Goal: Task Accomplishment & Management: Manage account settings

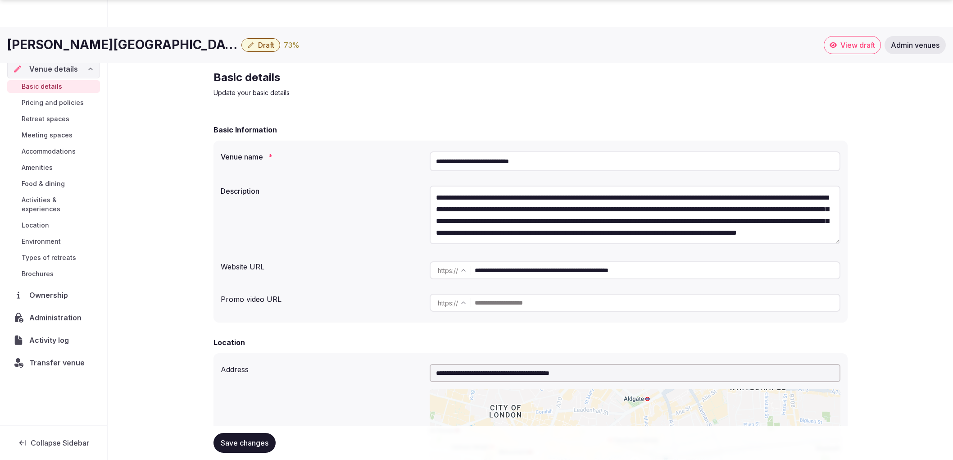
scroll to position [50, 0]
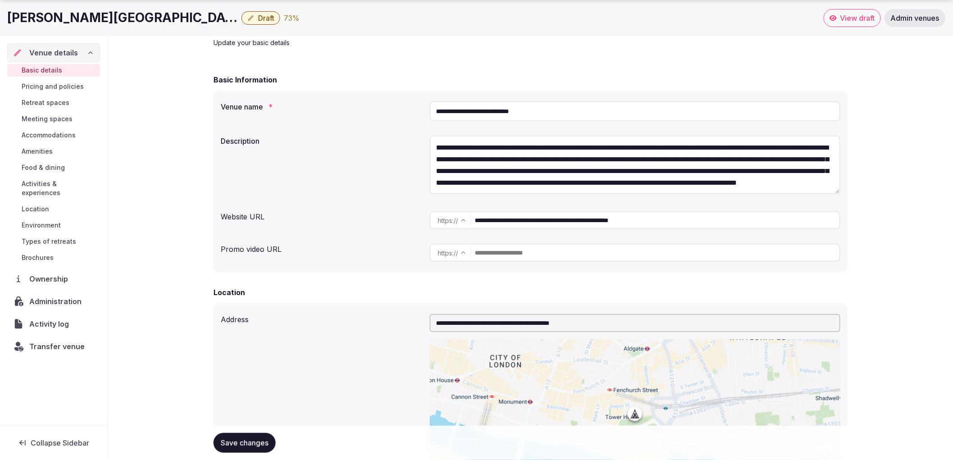
click at [362, 294] on div "Location" at bounding box center [531, 292] width 634 height 11
click at [319, 228] on div "**********" at bounding box center [531, 220] width 620 height 25
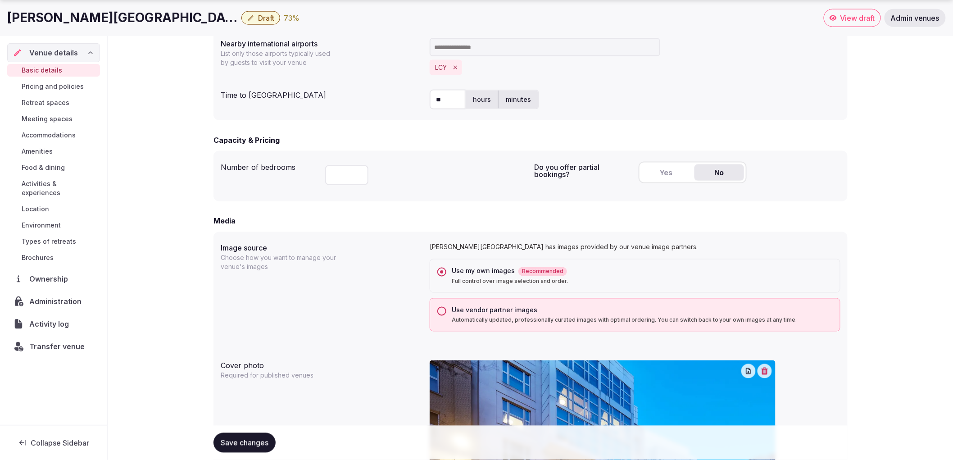
scroll to position [791, 0]
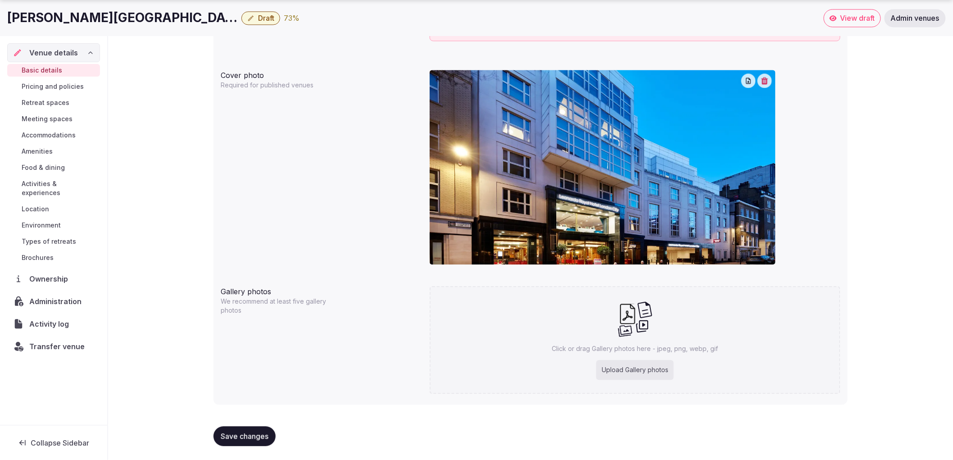
click at [650, 367] on div "Upload Gallery photos" at bounding box center [634, 370] width 77 height 20
type input "**********"
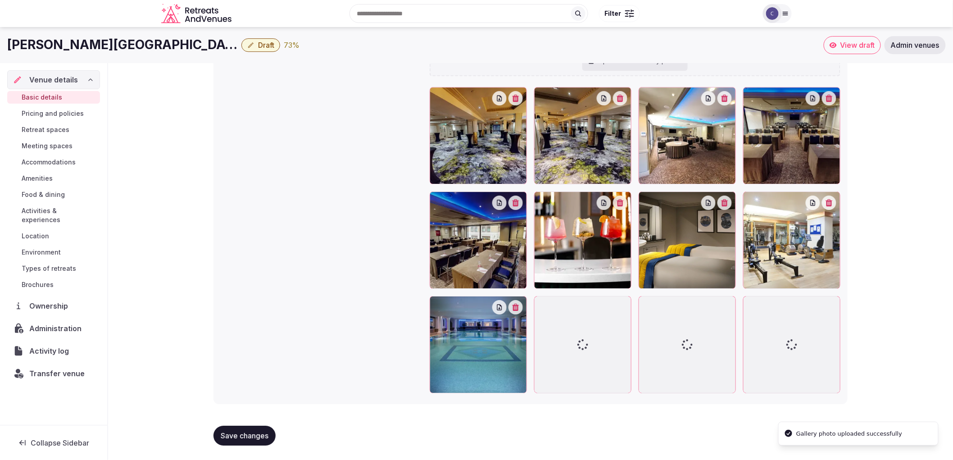
scroll to position [1129, 0]
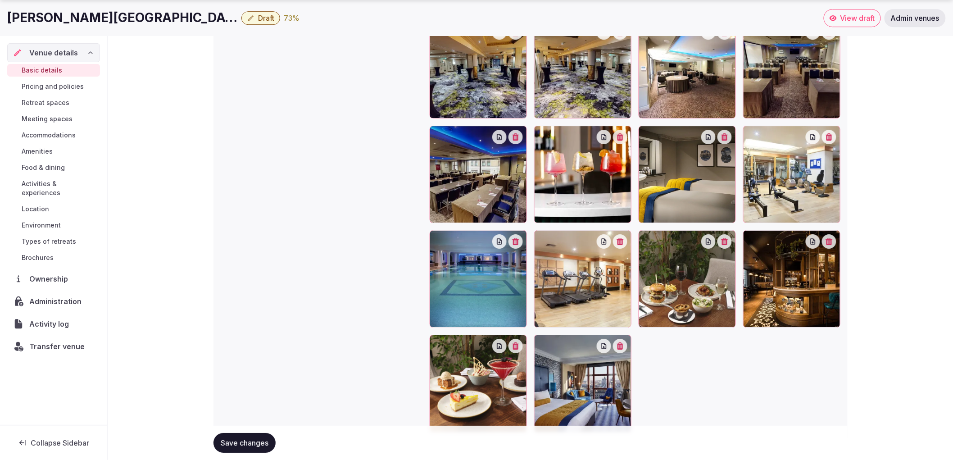
drag, startPoint x: 362, startPoint y: 397, endPoint x: 186, endPoint y: 298, distance: 202.1
click at [299, 350] on div "Gallery photos We recommend at least five gallery photos Add more gallery photo…" at bounding box center [531, 190] width 620 height 491
click at [2, 213] on div "Venue details Basic details Pricing and policies Retreat spaces Meeting spaces …" at bounding box center [53, 230] width 107 height 389
drag, startPoint x: 118, startPoint y: 240, endPoint x: 226, endPoint y: 262, distance: 110.2
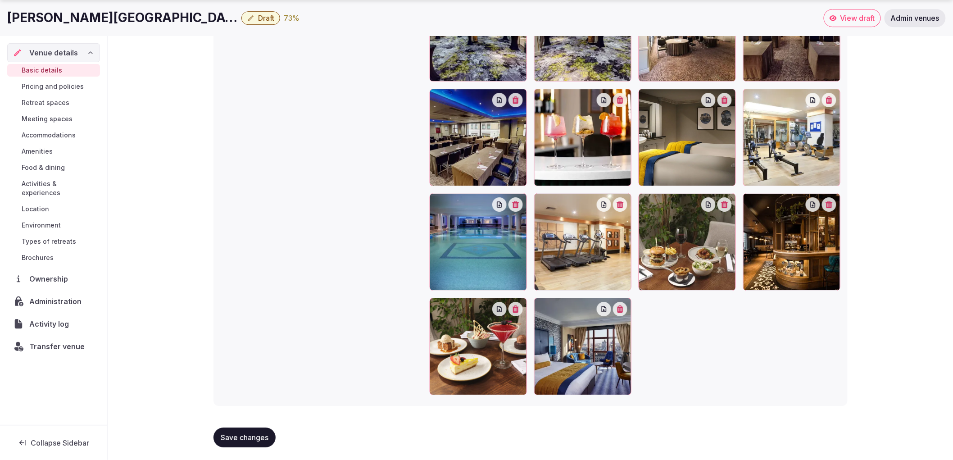
scroll to position [1168, 0]
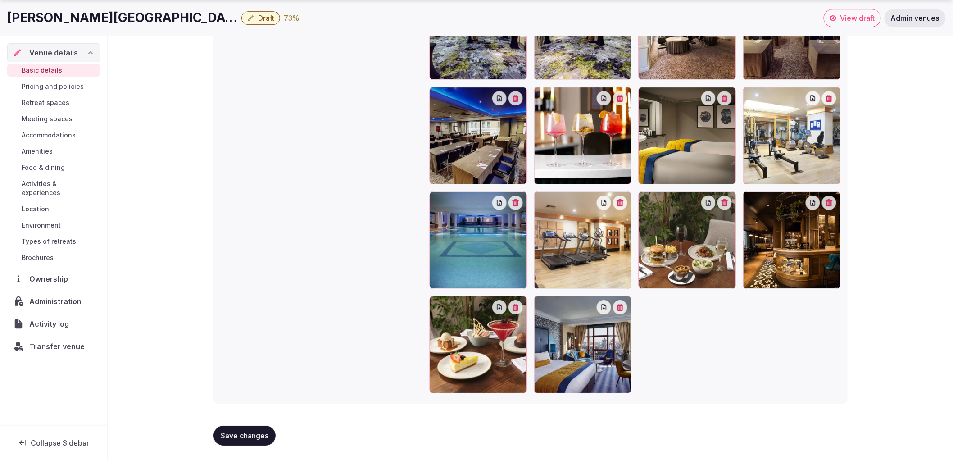
click at [268, 432] on span "Save changes" at bounding box center [245, 435] width 48 height 9
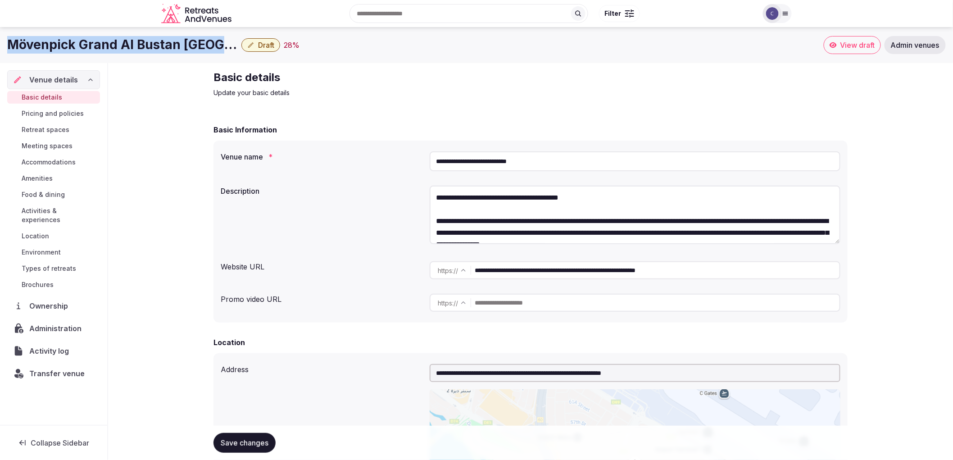
drag, startPoint x: 9, startPoint y: 47, endPoint x: 217, endPoint y: 47, distance: 207.2
click at [217, 47] on div "Mövenpick Grand Al Bustan Dubai Draft 28 %" at bounding box center [415, 45] width 817 height 18
copy h1 "Mövenpick Grand Al Bustan Dubai"
click at [48, 156] on link "Accommodations" at bounding box center [53, 162] width 93 height 13
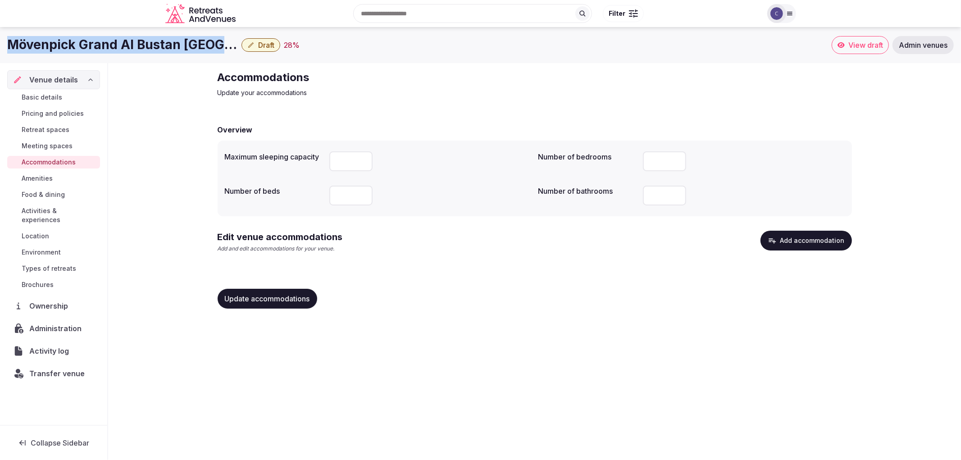
click at [792, 245] on button "Add accommodation" at bounding box center [805, 241] width 91 height 20
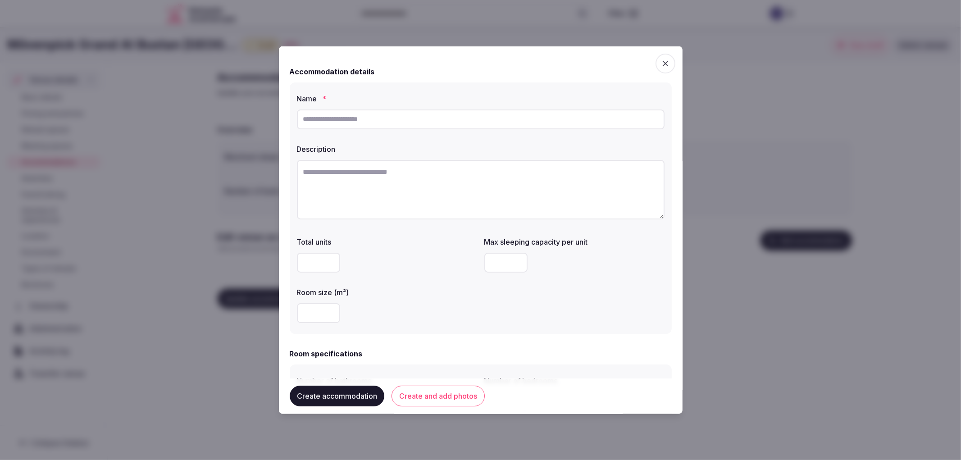
click at [354, 116] on input "text" at bounding box center [481, 119] width 368 height 20
paste input "**********"
type input "**********"
click at [392, 172] on textarea at bounding box center [481, 188] width 368 height 59
paste textarea "**********"
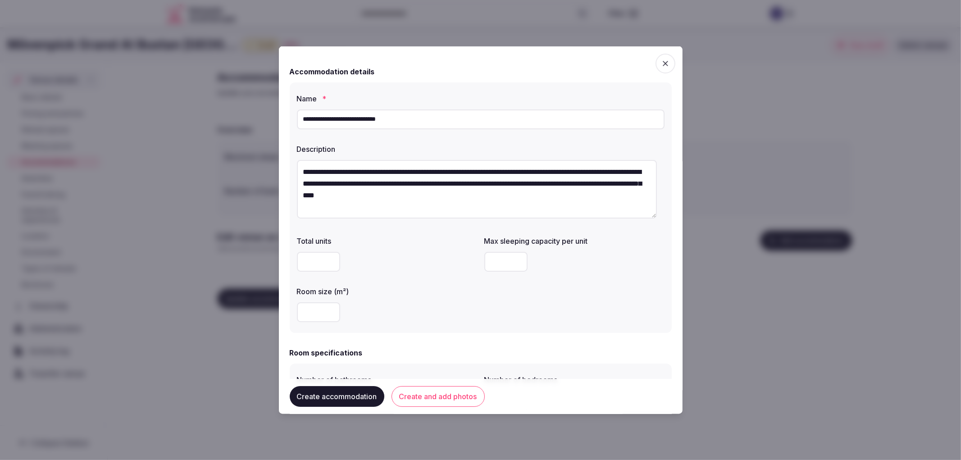
type textarea "**********"
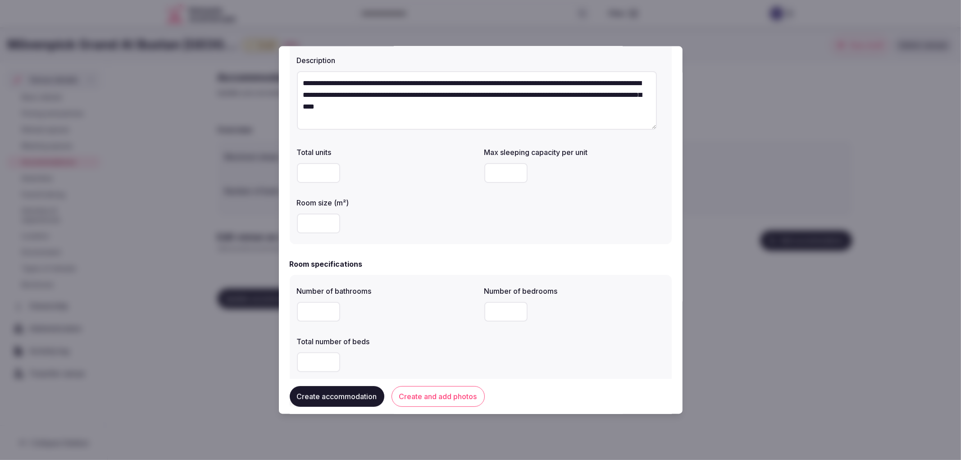
scroll to position [100, 0]
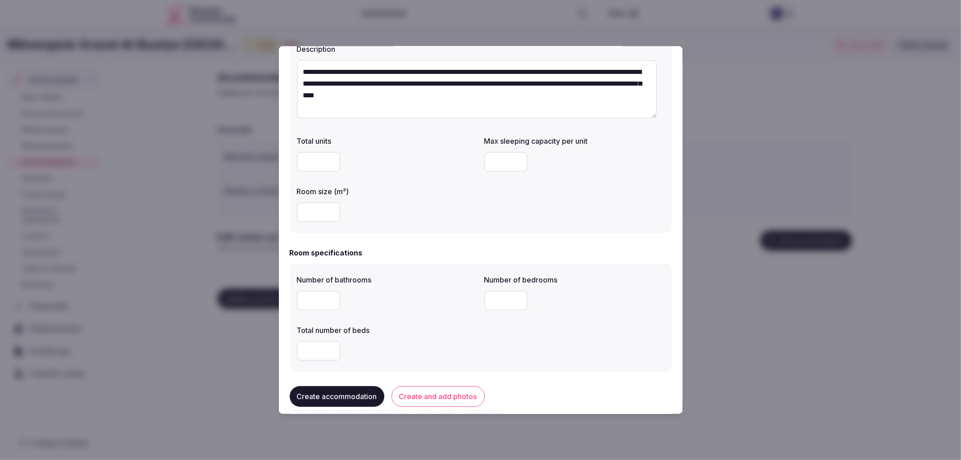
click at [323, 205] on input "number" at bounding box center [318, 212] width 43 height 20
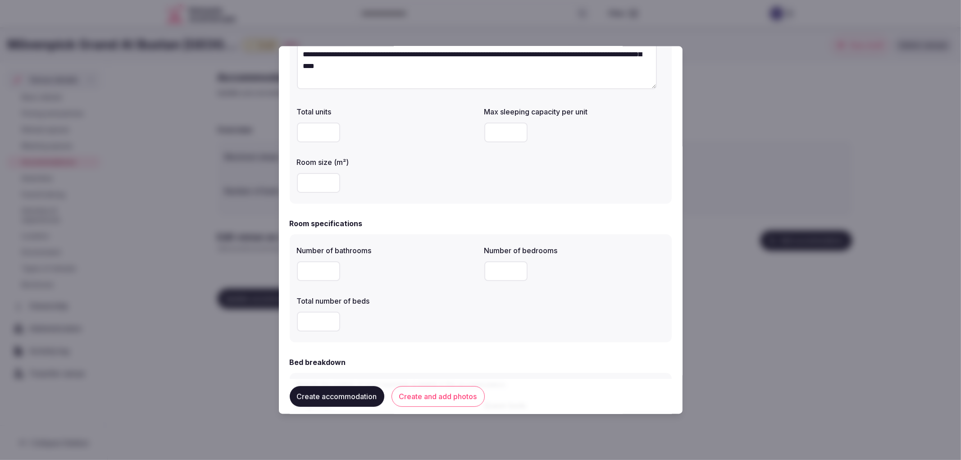
scroll to position [150, 0]
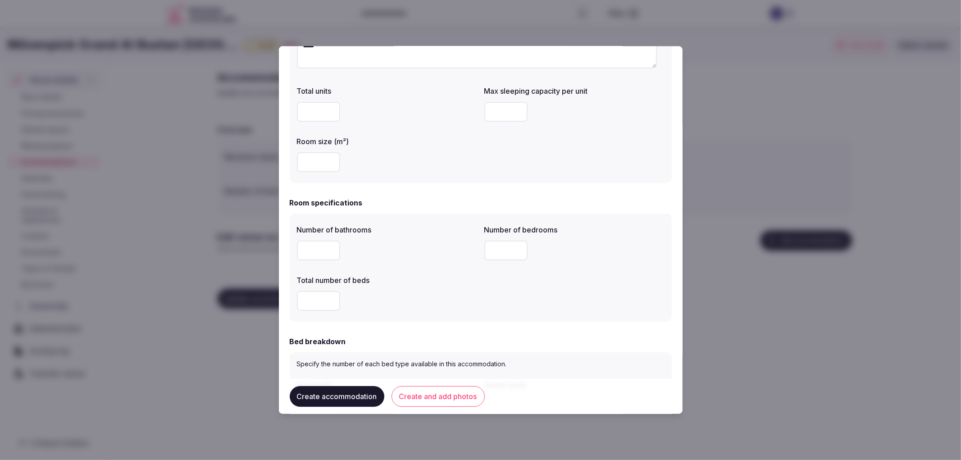
type input "**"
click at [314, 254] on input "number" at bounding box center [318, 250] width 43 height 20
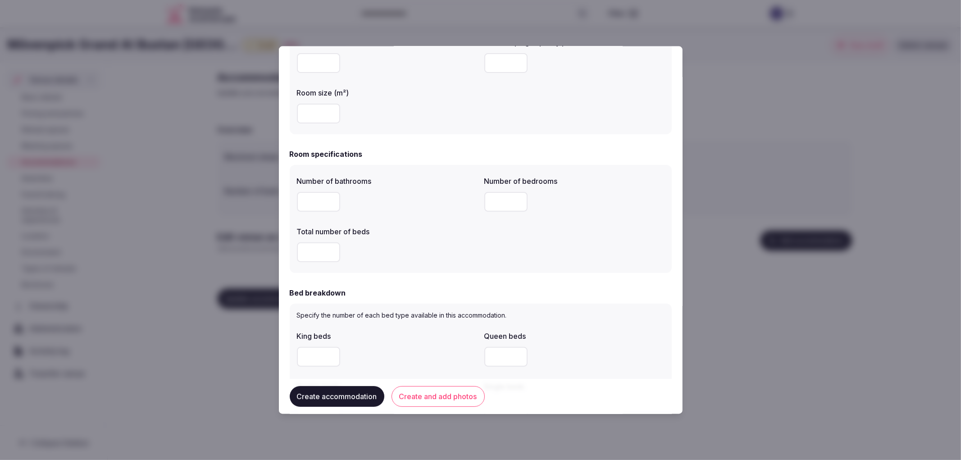
scroll to position [200, 0]
type input "*"
click at [503, 205] on input "number" at bounding box center [505, 200] width 43 height 20
type input "*"
click at [309, 244] on input "number" at bounding box center [318, 251] width 43 height 20
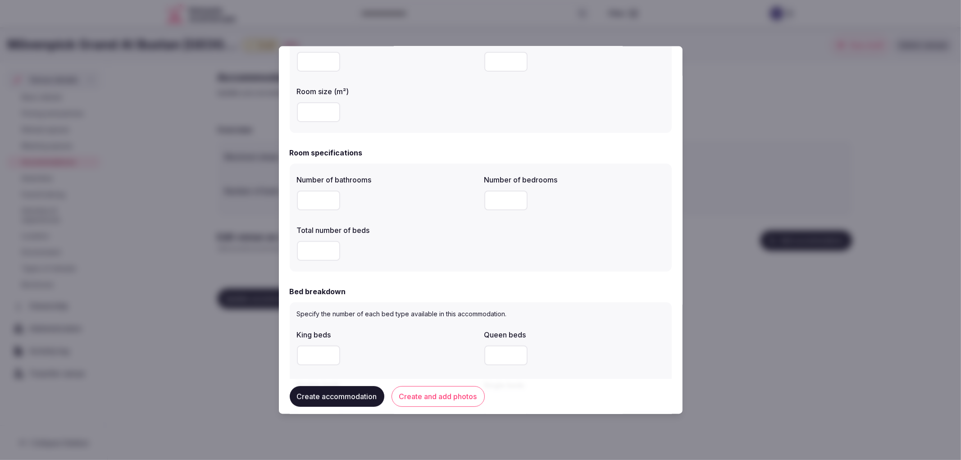
scroll to position [300, 0]
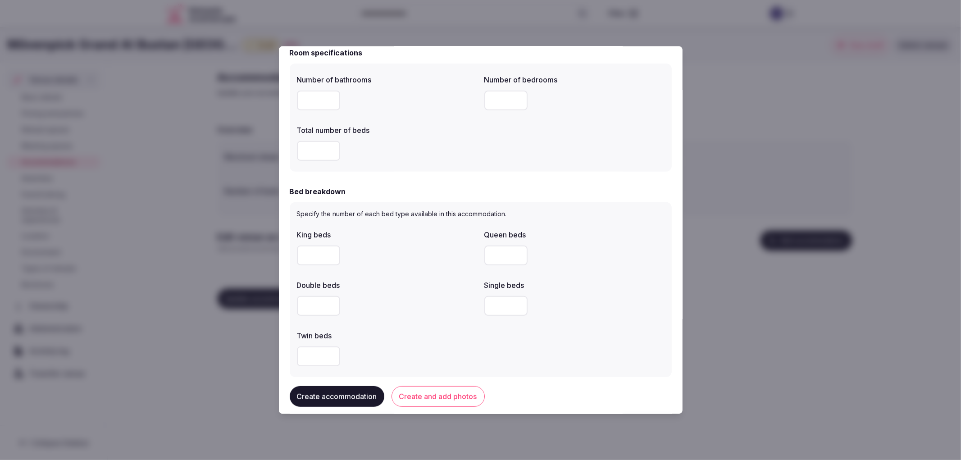
type input "*"
click at [320, 258] on input "number" at bounding box center [318, 255] width 43 height 20
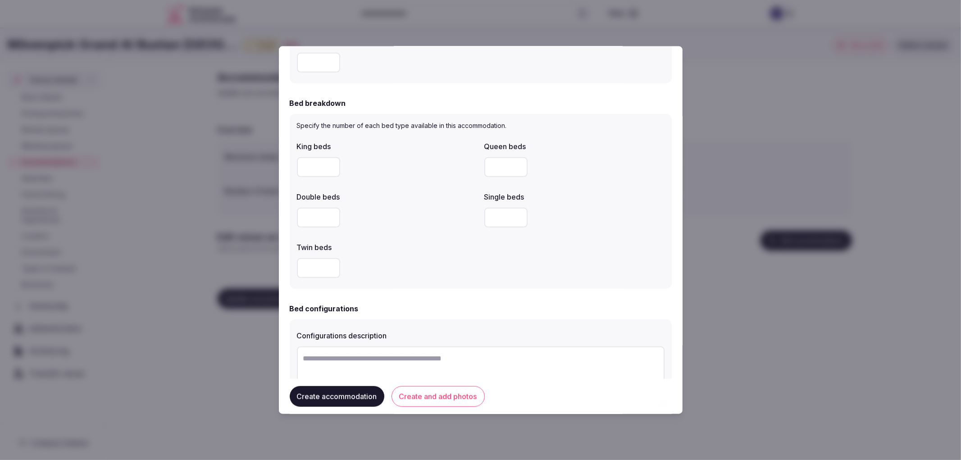
scroll to position [450, 0]
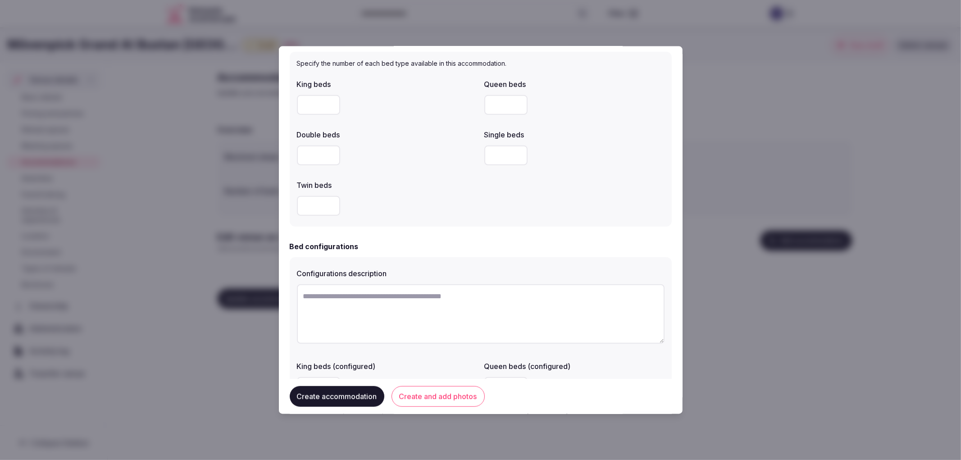
type input "*"
click at [393, 303] on textarea at bounding box center [481, 313] width 368 height 59
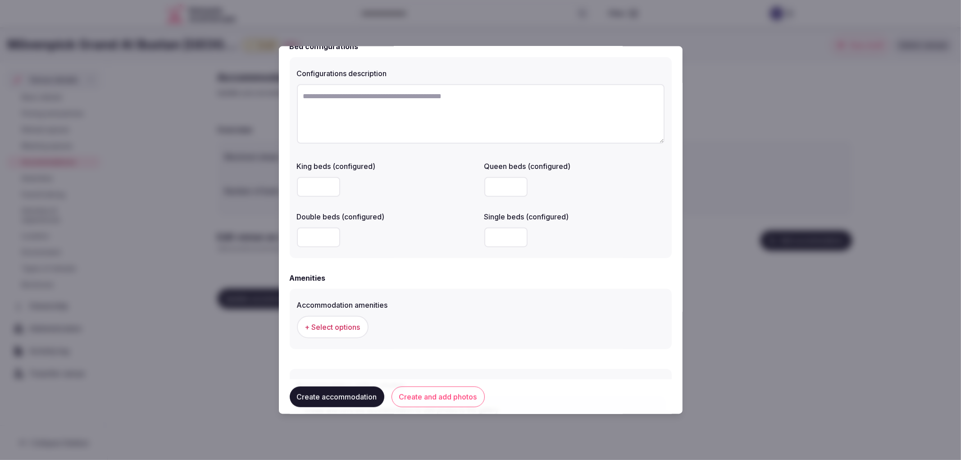
scroll to position [720, 0]
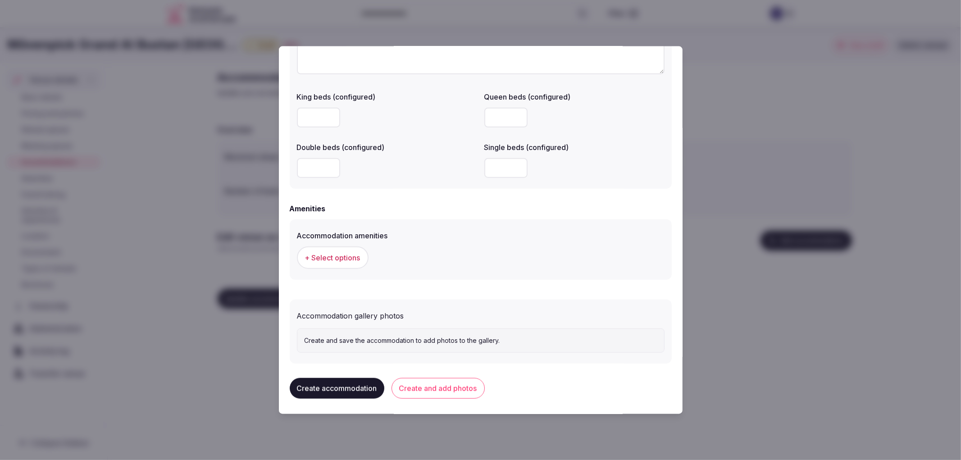
click at [334, 254] on span "+ Select options" at bounding box center [332, 257] width 55 height 10
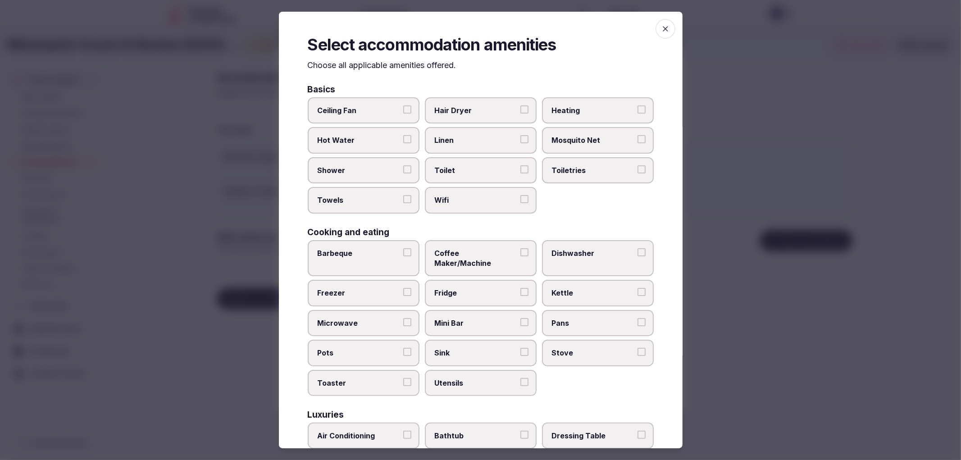
click at [655, 34] on span "button" at bounding box center [665, 29] width 20 height 20
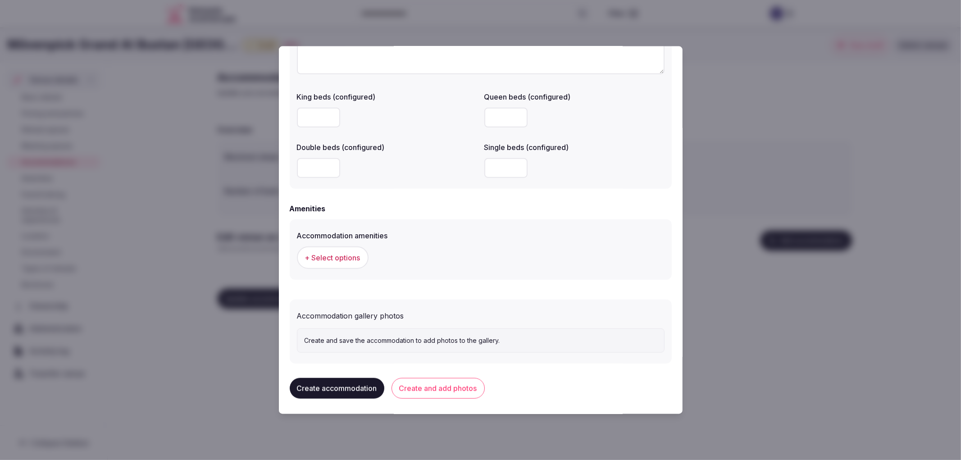
click at [455, 386] on button "Create and add photos" at bounding box center [437, 387] width 93 height 21
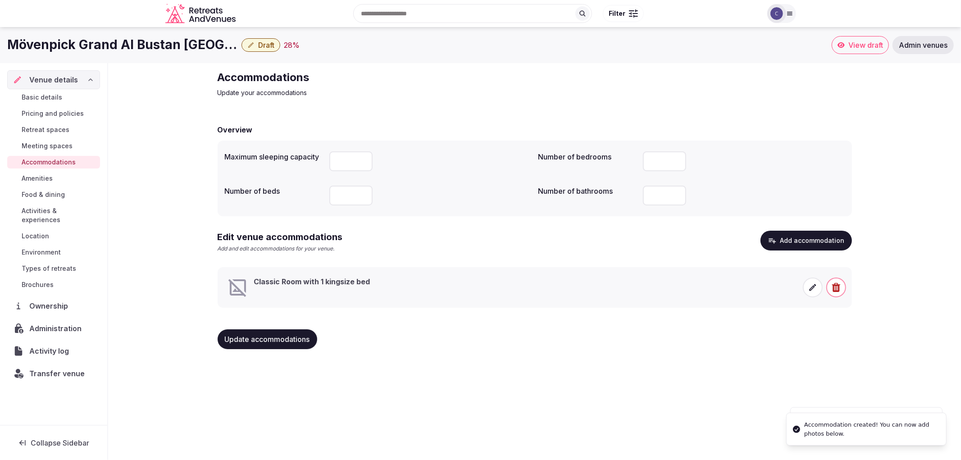
click at [807, 282] on span at bounding box center [813, 287] width 20 height 20
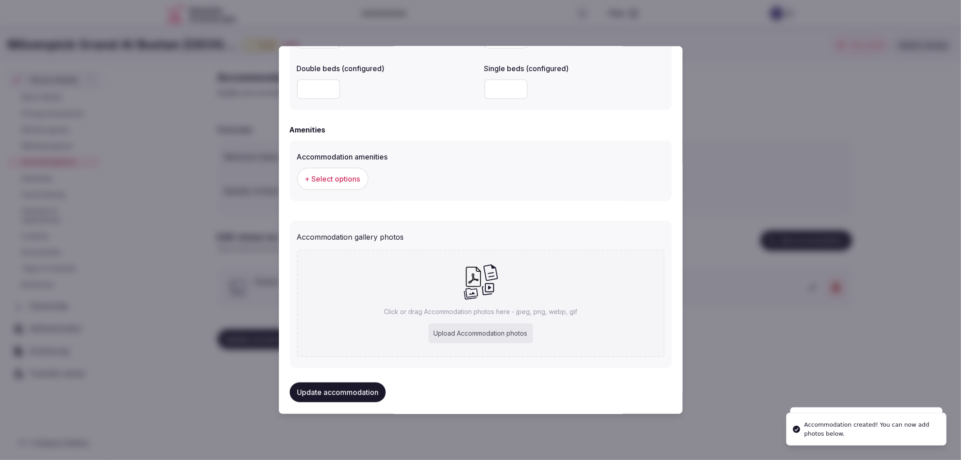
scroll to position [803, 0]
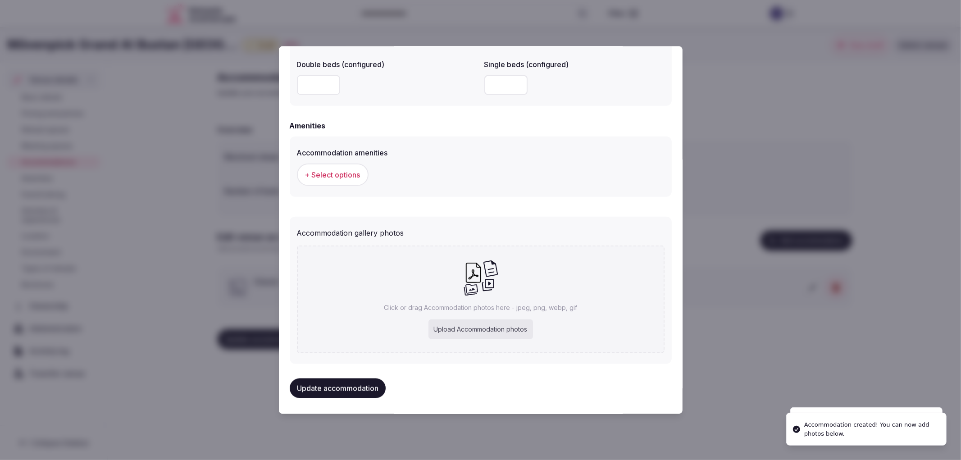
click at [471, 328] on div "Upload Accommodation photos" at bounding box center [480, 329] width 105 height 20
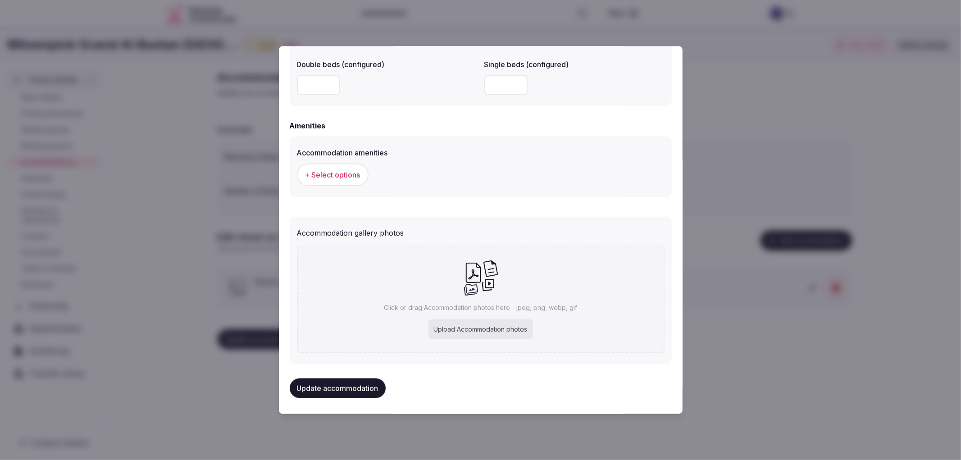
type input "**********"
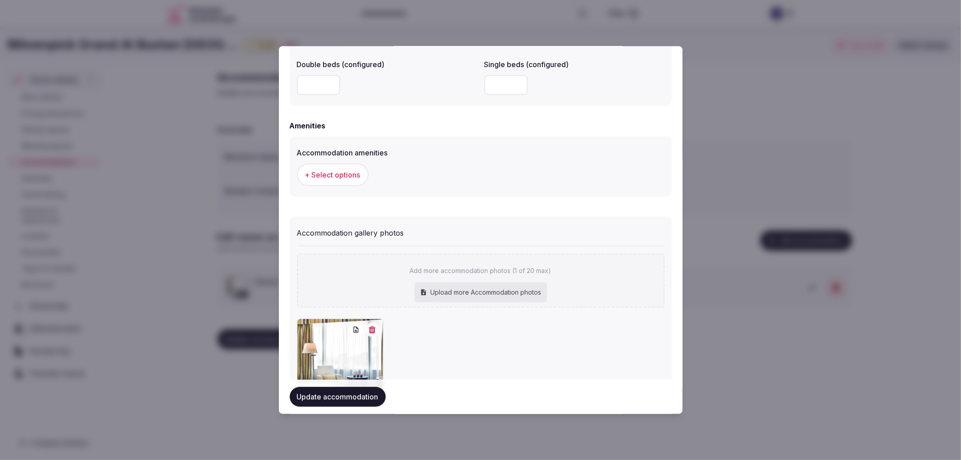
click at [348, 166] on button "+ Select options" at bounding box center [333, 174] width 72 height 23
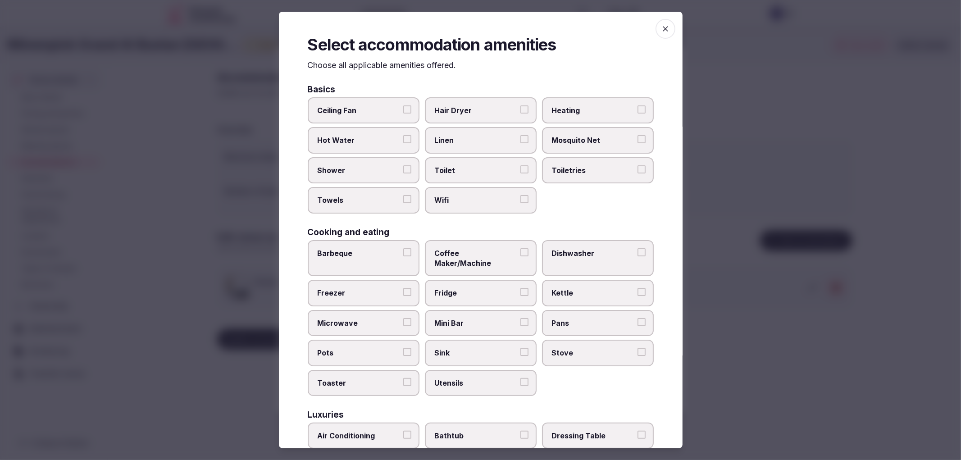
click at [400, 160] on label "Shower" at bounding box center [364, 170] width 112 height 26
click at [403, 165] on button "Shower" at bounding box center [407, 169] width 8 height 8
drag, startPoint x: 405, startPoint y: 186, endPoint x: 439, endPoint y: 189, distance: 34.4
click at [406, 187] on label "Towels" at bounding box center [364, 200] width 112 height 26
click at [406, 195] on button "Towels" at bounding box center [407, 199] width 8 height 8
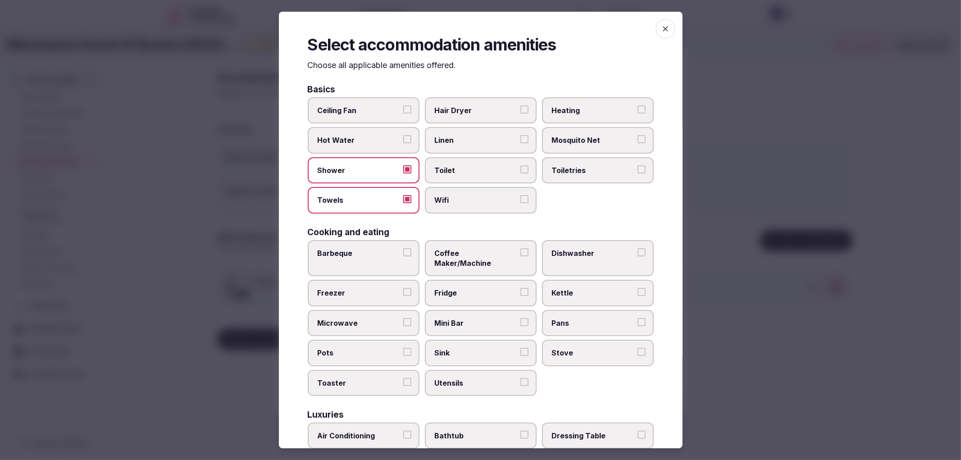
click at [500, 175] on label "Toilet" at bounding box center [481, 170] width 112 height 26
click at [520, 173] on button "Toilet" at bounding box center [524, 169] width 8 height 8
click at [513, 191] on label "Wifi" at bounding box center [481, 200] width 112 height 26
click at [520, 195] on button "Wifi" at bounding box center [524, 199] width 8 height 8
drag, startPoint x: 575, startPoint y: 170, endPoint x: 568, endPoint y: 164, distance: 9.0
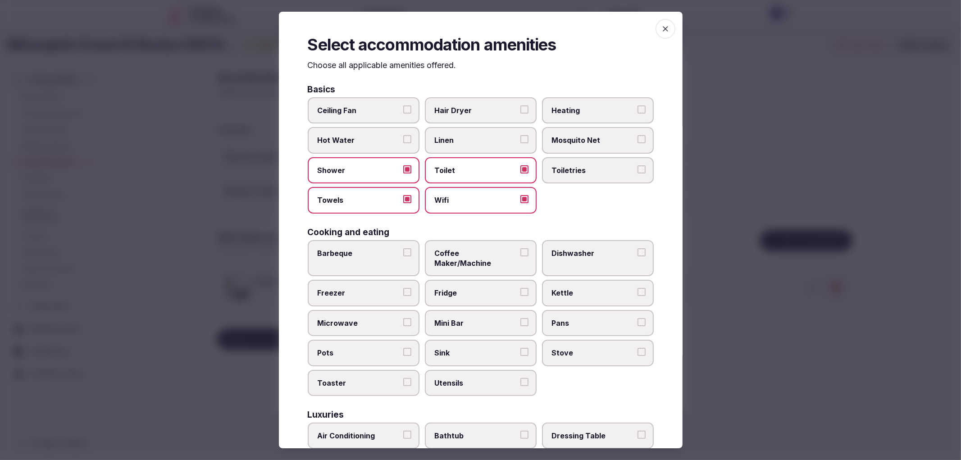
click at [575, 170] on span "Toiletries" at bounding box center [593, 170] width 83 height 10
click at [637, 170] on button "Toiletries" at bounding box center [641, 169] width 8 height 8
click at [475, 318] on span "Mini Bar" at bounding box center [476, 323] width 83 height 10
click at [520, 318] on button "Mini Bar" at bounding box center [524, 322] width 8 height 8
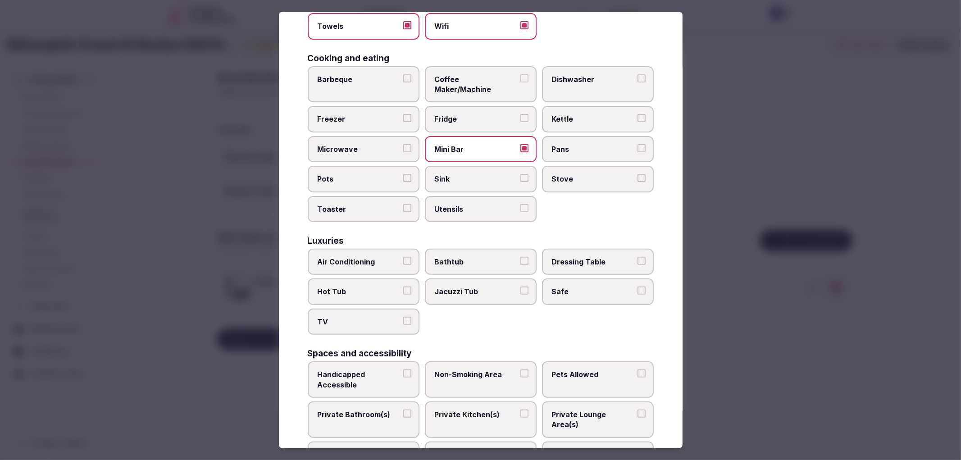
scroll to position [200, 0]
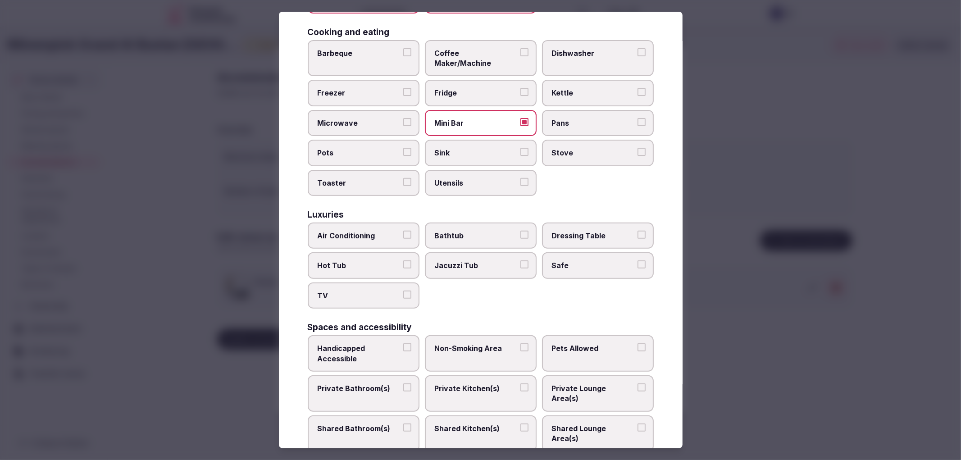
click at [459, 40] on label "Coffee Maker/Machine" at bounding box center [481, 58] width 112 height 36
click at [520, 48] on button "Coffee Maker/Machine" at bounding box center [524, 52] width 8 height 8
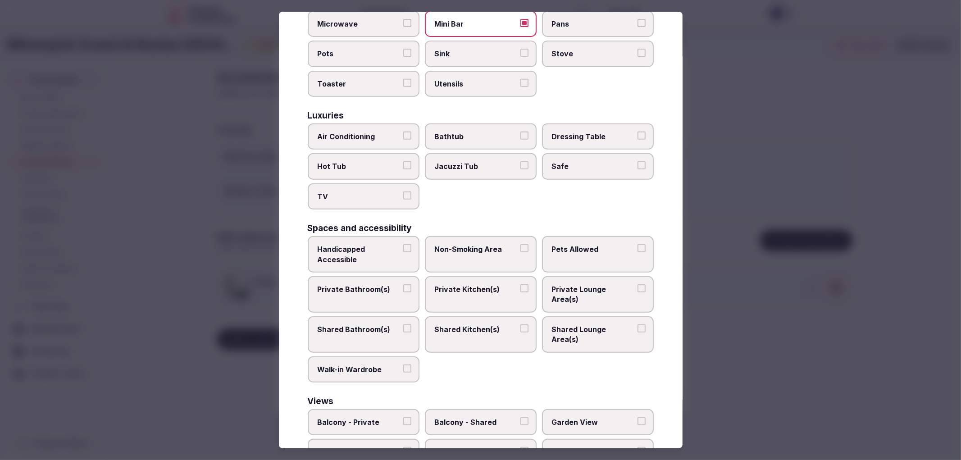
scroll to position [300, 0]
click at [344, 123] on label "Air Conditioning" at bounding box center [364, 136] width 112 height 26
click at [403, 131] on button "Air Conditioning" at bounding box center [407, 135] width 8 height 8
click at [372, 191] on span "TV" at bounding box center [359, 196] width 83 height 10
click at [403, 191] on button "TV" at bounding box center [407, 195] width 8 height 8
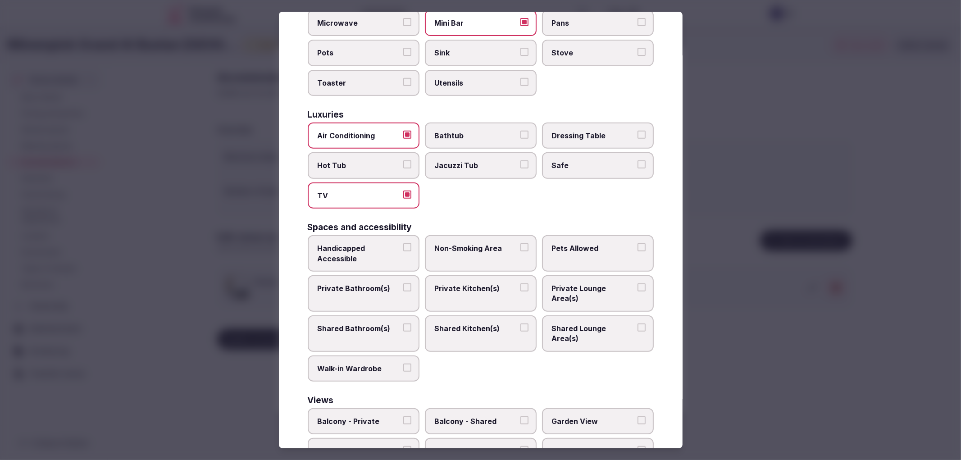
click at [375, 283] on span "Private Bathroom(s)" at bounding box center [359, 288] width 83 height 10
click at [403, 283] on button "Private Bathroom(s)" at bounding box center [407, 287] width 8 height 8
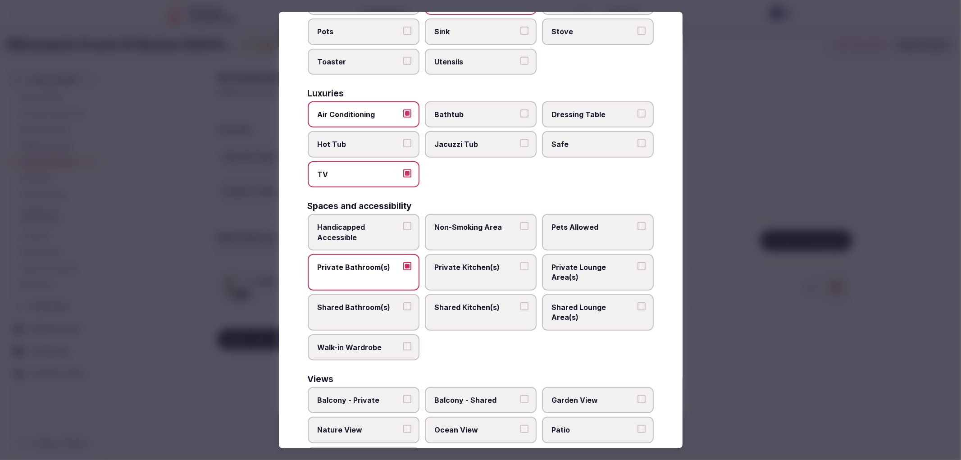
click at [739, 305] on div at bounding box center [480, 230] width 961 height 460
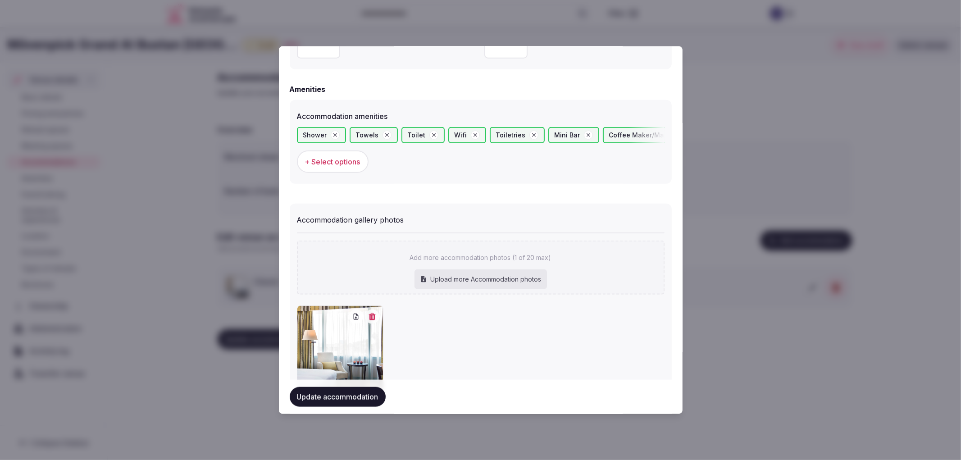
scroll to position [875, 0]
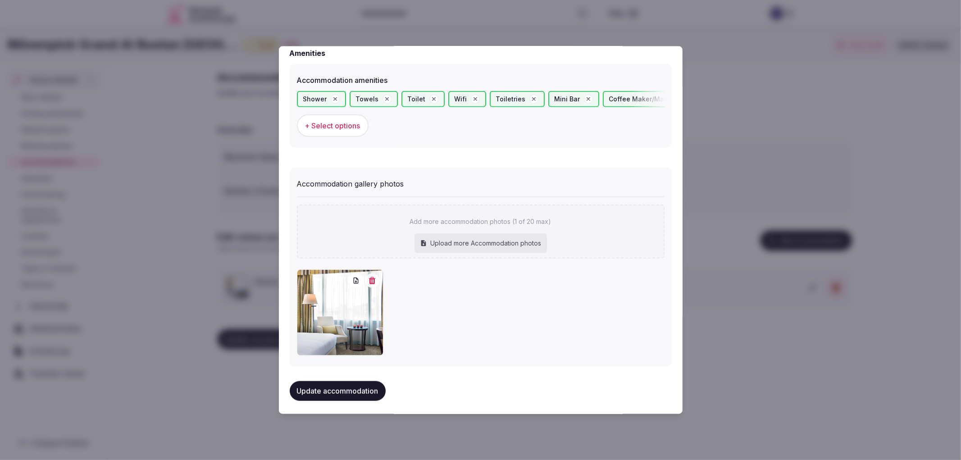
click at [374, 387] on button "Update accommodation" at bounding box center [338, 391] width 96 height 20
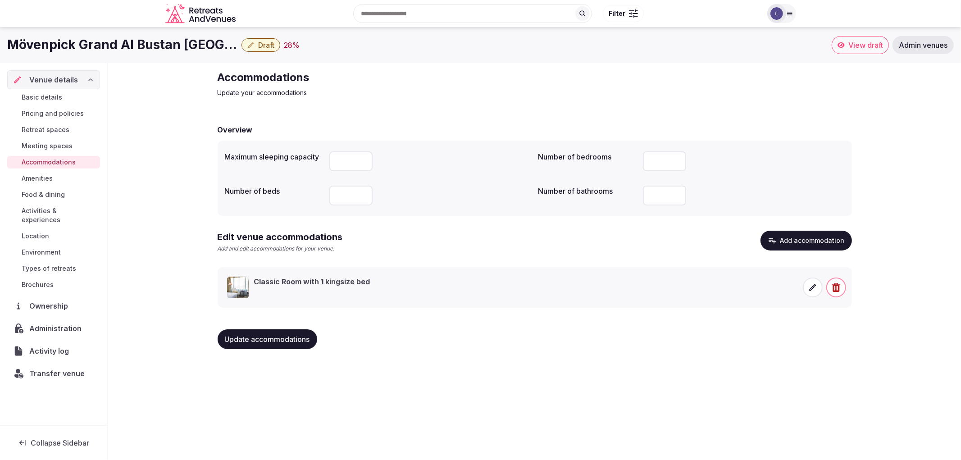
click at [52, 194] on span "Food & dining" at bounding box center [43, 194] width 43 height 9
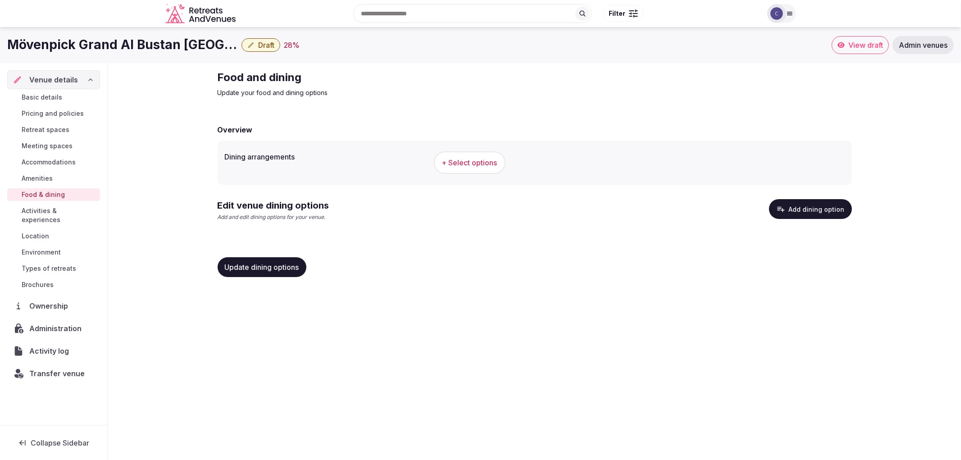
click at [483, 162] on span "+ Select options" at bounding box center [469, 163] width 55 height 10
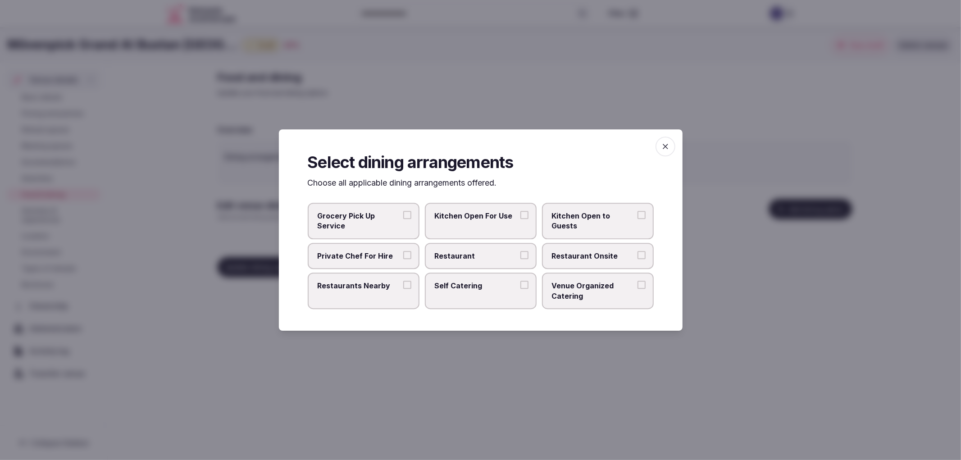
drag, startPoint x: 395, startPoint y: 257, endPoint x: 504, endPoint y: 262, distance: 108.7
click at [398, 258] on span "Private Chef For Hire" at bounding box center [359, 256] width 83 height 10
click at [403, 258] on button "Private Chef For Hire" at bounding box center [407, 255] width 8 height 8
click at [504, 262] on label "Restaurant" at bounding box center [481, 256] width 112 height 26
click at [520, 259] on button "Restaurant" at bounding box center [524, 255] width 8 height 8
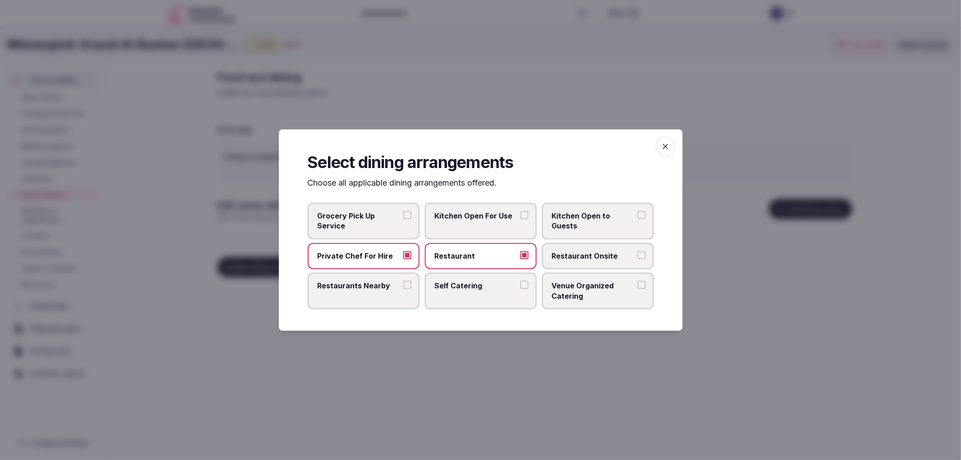
drag, startPoint x: 395, startPoint y: 253, endPoint x: 420, endPoint y: 254, distance: 24.8
click at [401, 253] on label "Private Chef For Hire" at bounding box center [364, 256] width 112 height 26
click at [403, 253] on button "Private Chef For Hire" at bounding box center [407, 255] width 8 height 8
click at [598, 264] on label "Restaurant Onsite" at bounding box center [598, 256] width 112 height 26
click at [637, 259] on button "Restaurant Onsite" at bounding box center [641, 255] width 8 height 8
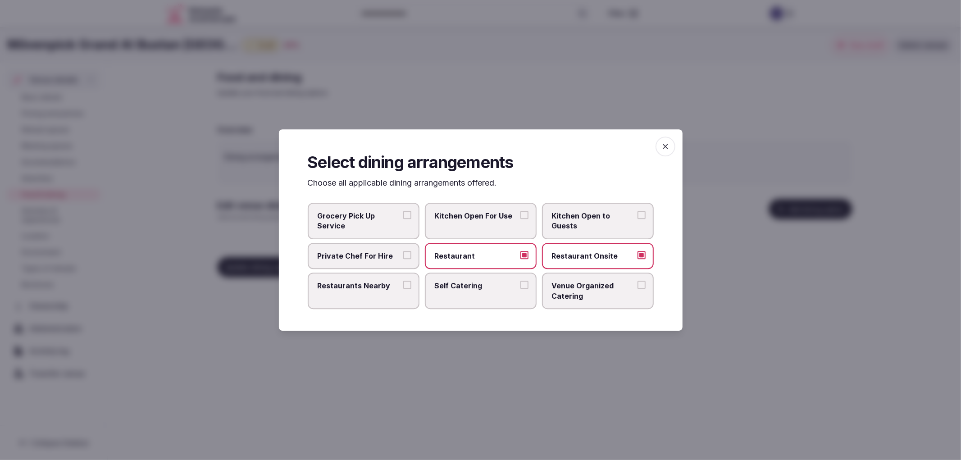
click at [580, 258] on span "Restaurant Onsite" at bounding box center [593, 256] width 83 height 10
click at [637, 258] on button "Restaurant Onsite" at bounding box center [641, 255] width 8 height 8
click at [532, 258] on label "Restaurant" at bounding box center [481, 256] width 112 height 26
click at [528, 258] on button "Restaurant" at bounding box center [524, 255] width 8 height 8
click at [511, 258] on span "Restaurant" at bounding box center [476, 256] width 83 height 10
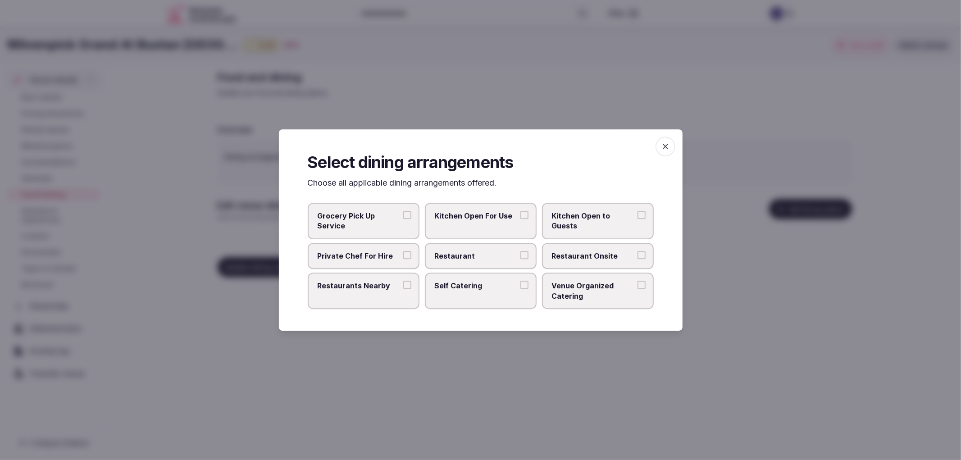
click at [520, 258] on button "Restaurant" at bounding box center [524, 255] width 8 height 8
click at [587, 255] on span "Restaurant Onsite" at bounding box center [593, 256] width 83 height 10
click at [637, 255] on button "Restaurant Onsite" at bounding box center [641, 255] width 8 height 8
click at [660, 150] on span "button" at bounding box center [665, 146] width 20 height 20
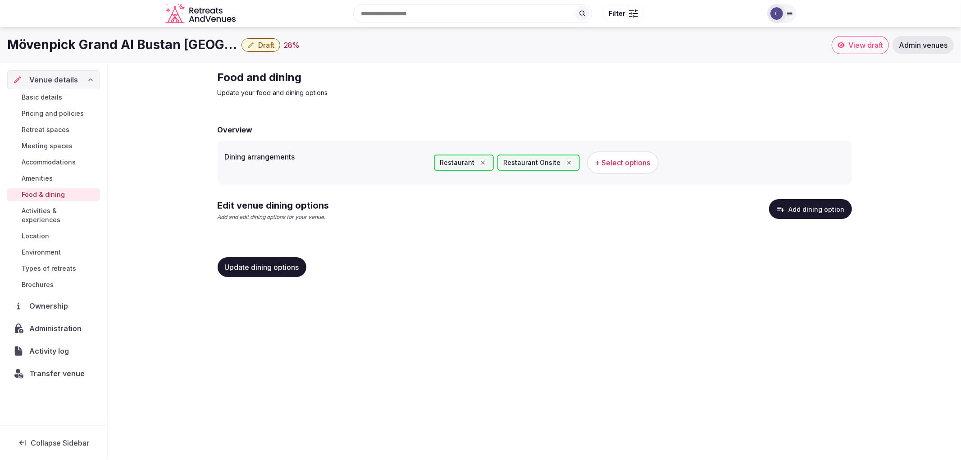
click at [598, 160] on span "+ Select options" at bounding box center [622, 163] width 55 height 10
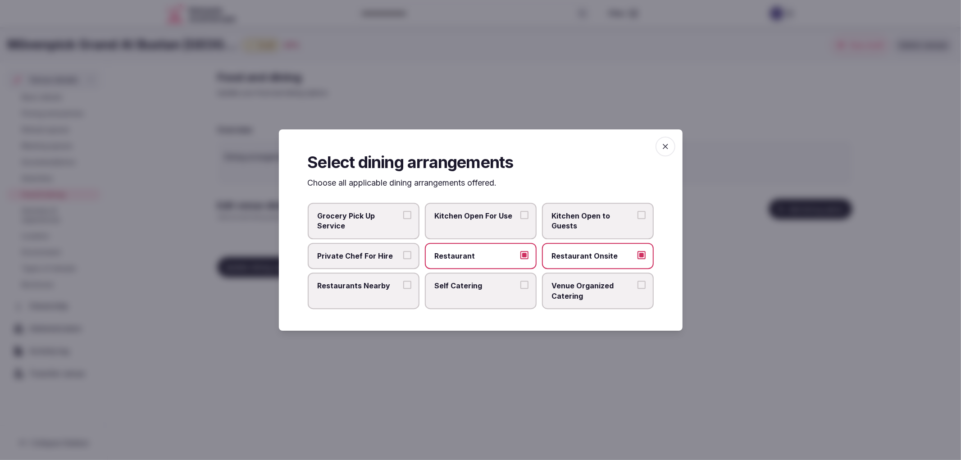
click at [515, 258] on span "Restaurant" at bounding box center [476, 256] width 83 height 10
click at [520, 258] on button "Restaurant" at bounding box center [524, 255] width 8 height 8
click at [647, 254] on label "Restaurant Onsite" at bounding box center [598, 256] width 112 height 26
click at [645, 254] on button "Restaurant Onsite" at bounding box center [641, 255] width 8 height 8
click at [491, 294] on label "Self Catering" at bounding box center [481, 291] width 112 height 36
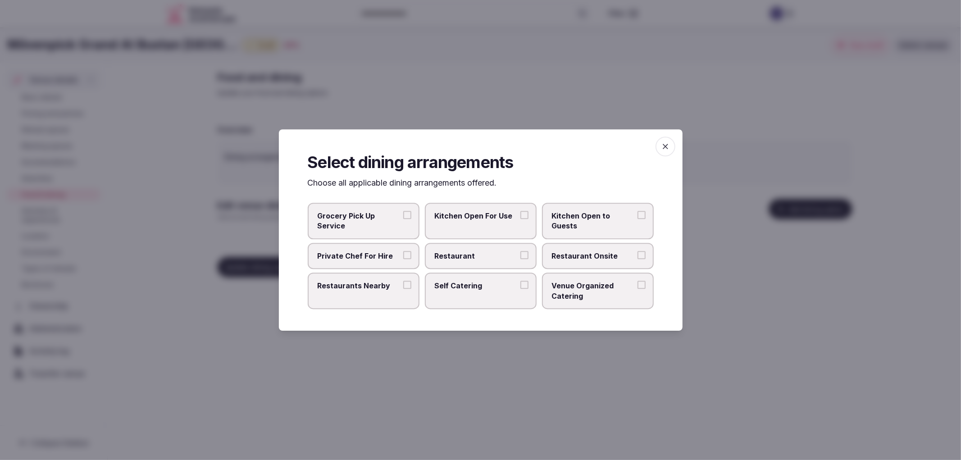
click at [520, 289] on button "Self Catering" at bounding box center [524, 285] width 8 height 8
click at [663, 142] on icon "button" at bounding box center [665, 146] width 9 height 9
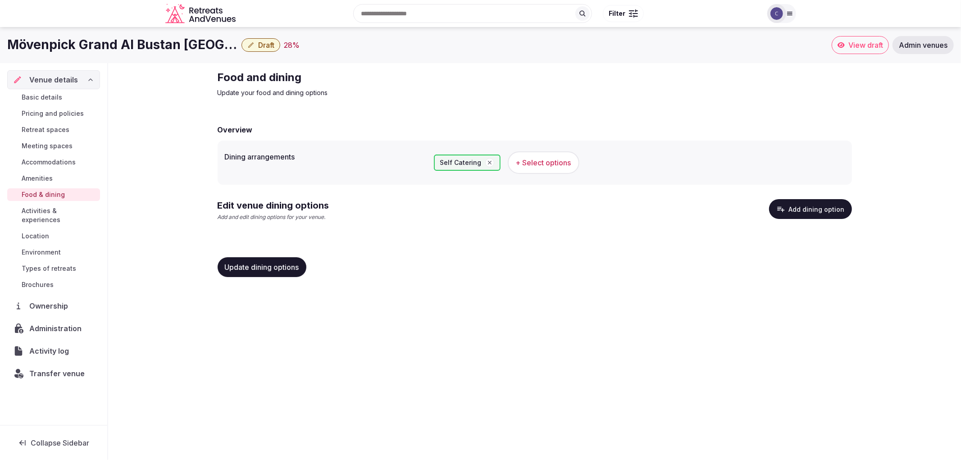
click at [795, 209] on button "Add dining option" at bounding box center [810, 209] width 83 height 20
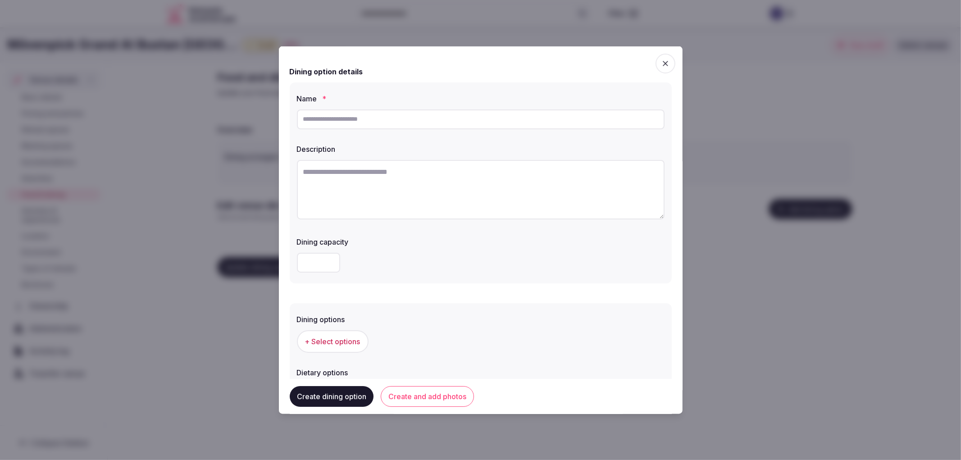
click at [354, 120] on input "text" at bounding box center [481, 119] width 368 height 20
type input "**********"
click at [361, 185] on textarea at bounding box center [481, 188] width 368 height 59
click at [426, 201] on textarea at bounding box center [481, 188] width 368 height 59
paste textarea "**********"
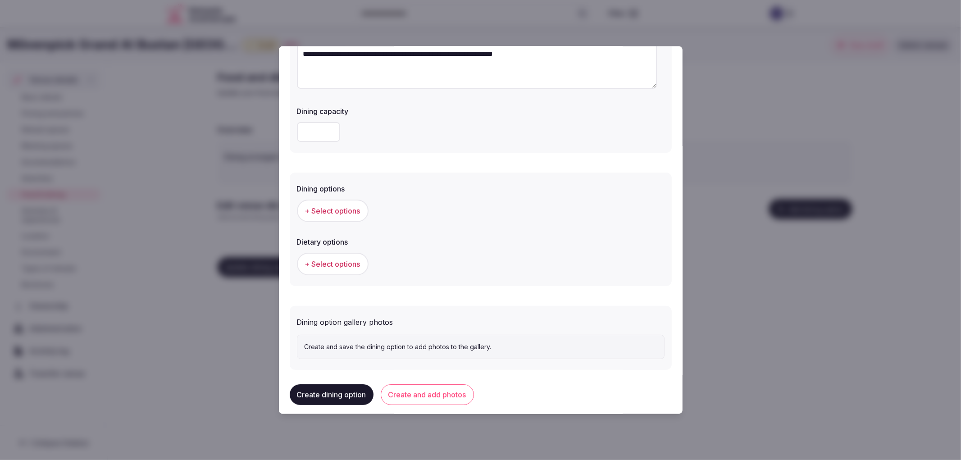
scroll to position [137, 0]
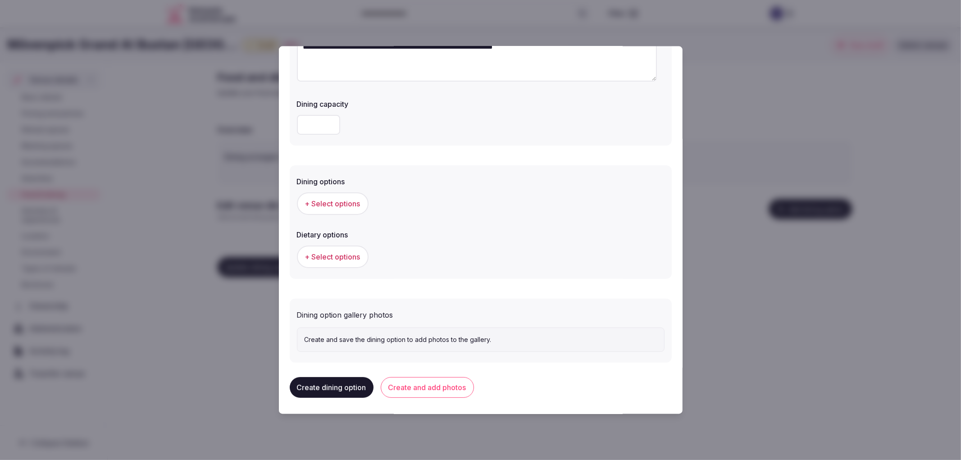
type textarea "**********"
click at [336, 203] on span "+ Select options" at bounding box center [332, 203] width 55 height 10
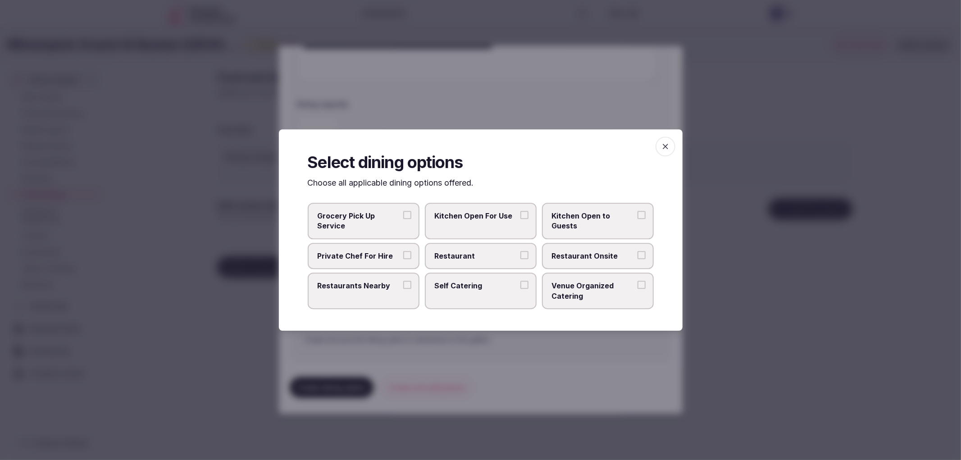
click at [486, 283] on span "Self Catering" at bounding box center [476, 286] width 83 height 10
click at [520, 283] on button "Self Catering" at bounding box center [524, 285] width 8 height 8
click at [659, 150] on span "button" at bounding box center [665, 146] width 20 height 20
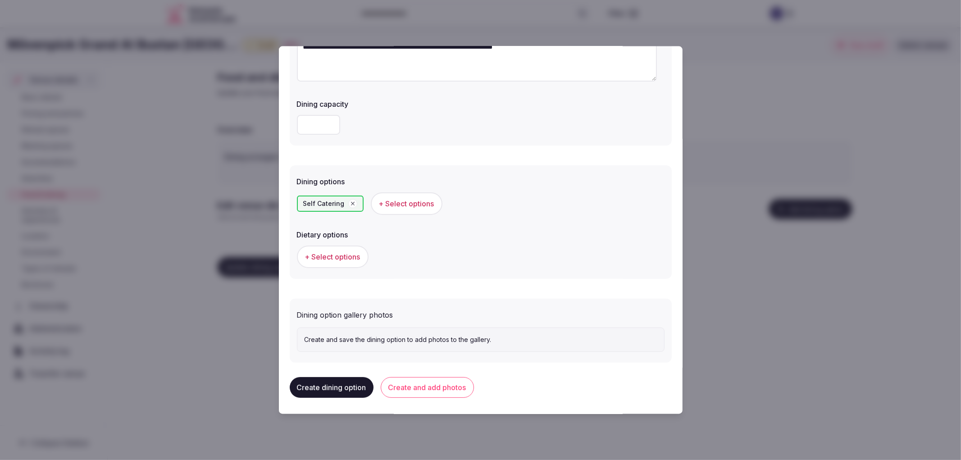
click at [438, 384] on button "Create and add photos" at bounding box center [427, 387] width 93 height 21
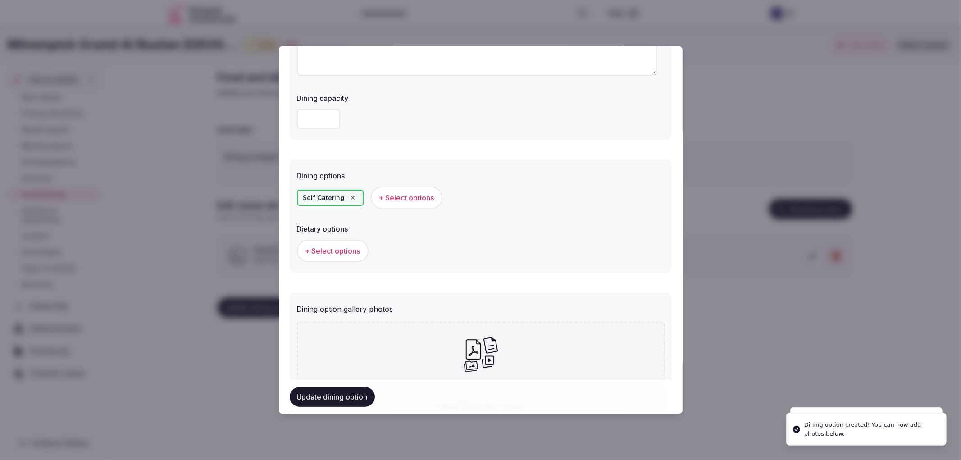
scroll to position [219, 0]
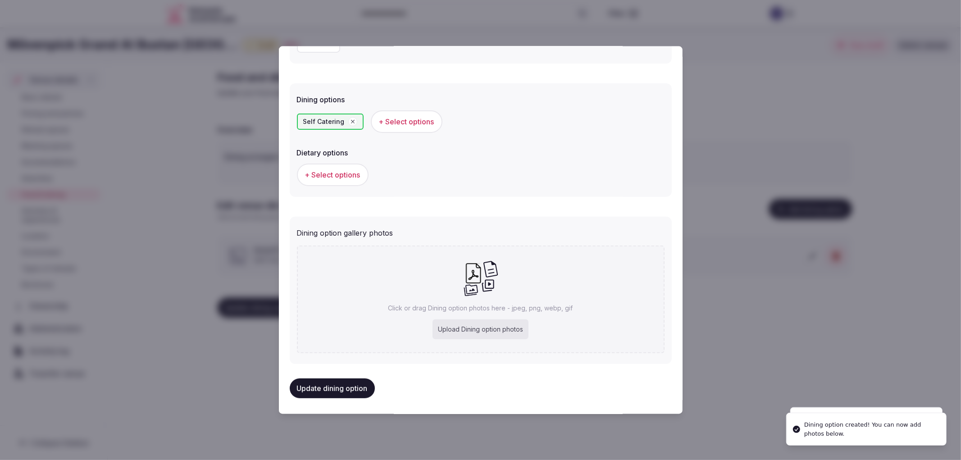
click at [456, 334] on div "Upload Dining option photos" at bounding box center [480, 329] width 96 height 20
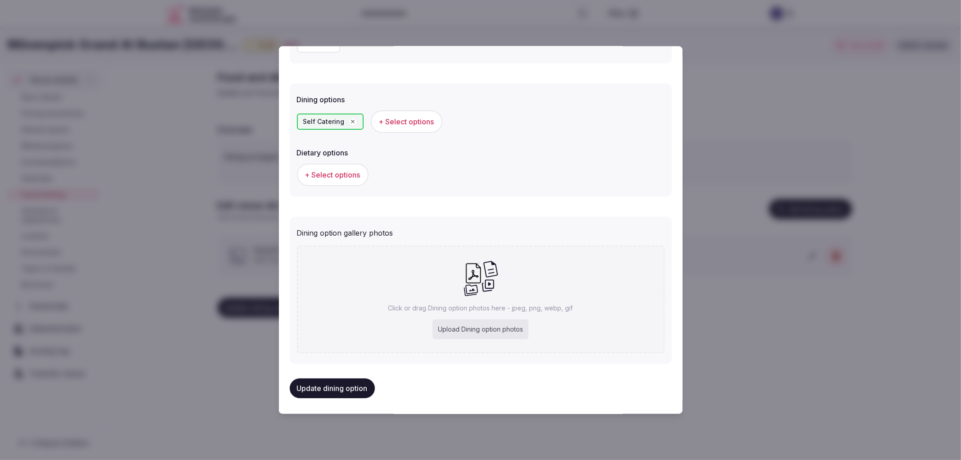
type input "**********"
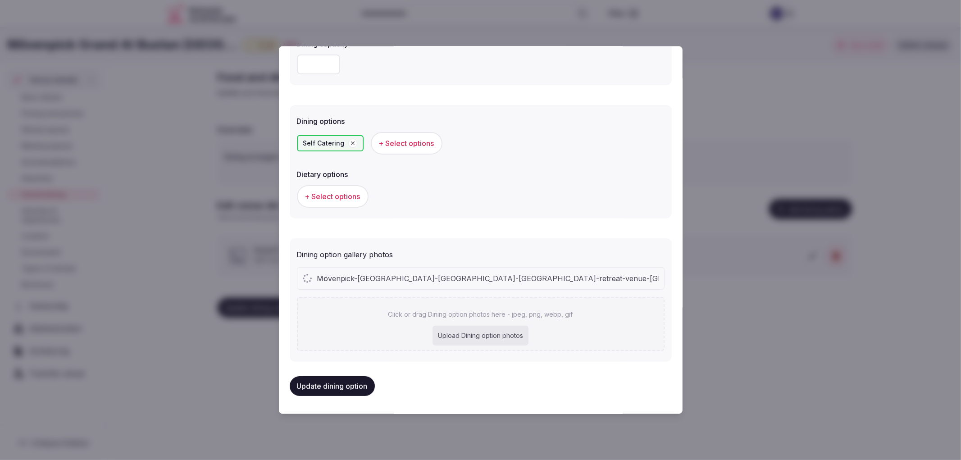
scroll to position [195, 0]
click at [338, 386] on button "Update dining option" at bounding box center [332, 388] width 85 height 20
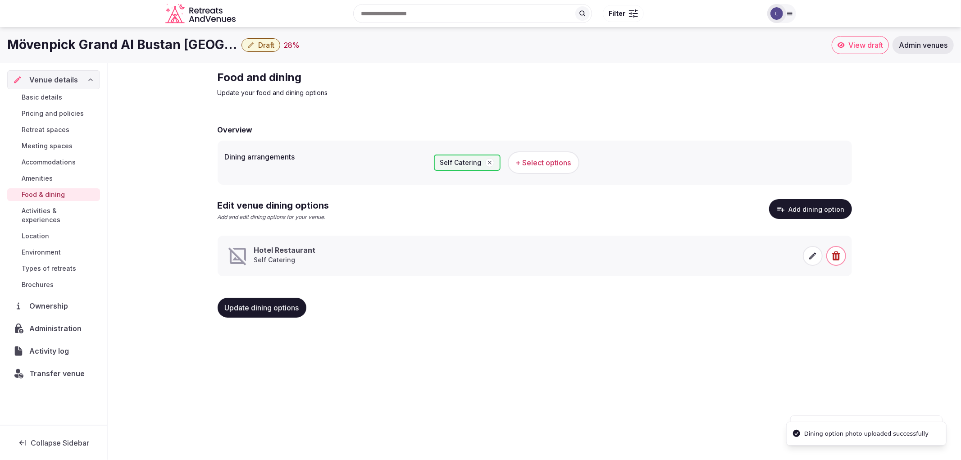
click at [815, 258] on icon at bounding box center [812, 255] width 9 height 9
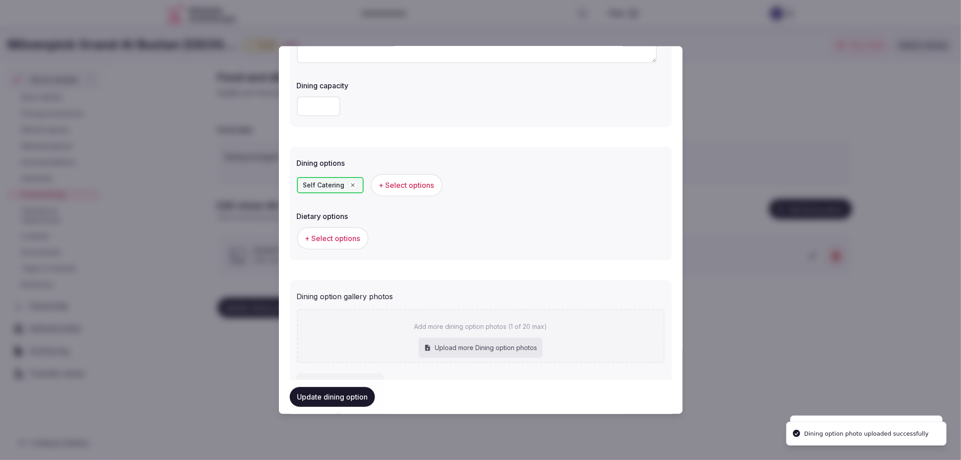
scroll to position [261, 0]
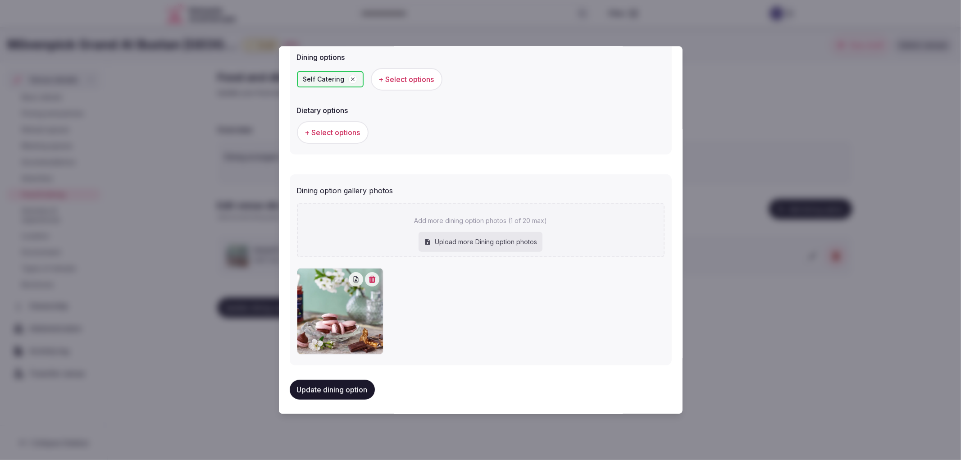
click at [321, 391] on button "Update dining option" at bounding box center [332, 390] width 85 height 20
click at [279, 377] on div "**********" at bounding box center [481, 230] width 404 height 368
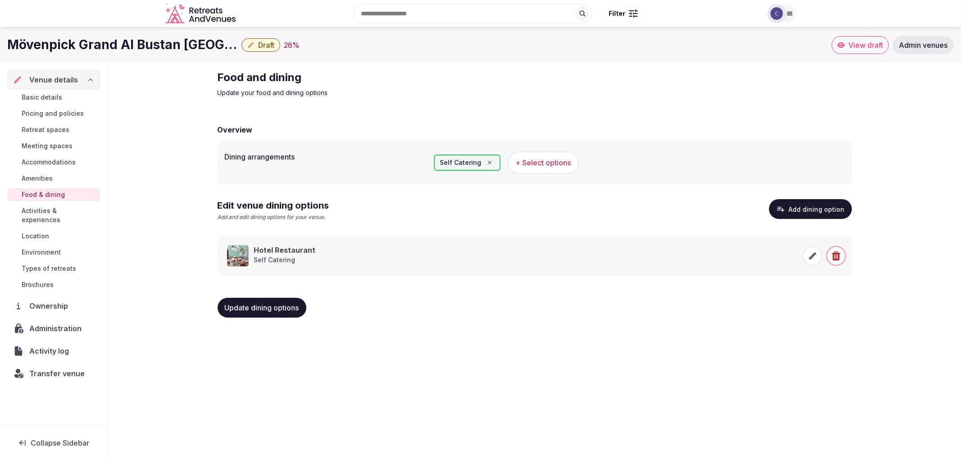
click at [64, 141] on span "Meeting spaces" at bounding box center [47, 145] width 51 height 9
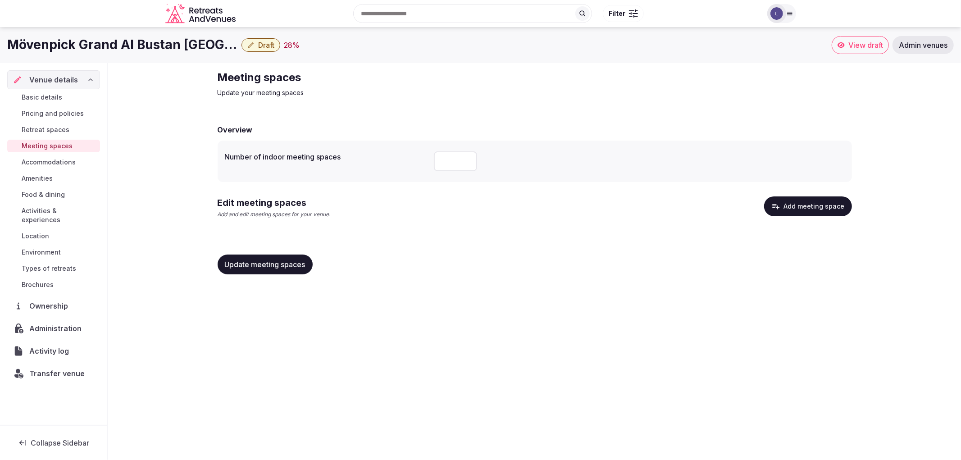
click at [56, 190] on span "Food & dining" at bounding box center [43, 194] width 43 height 9
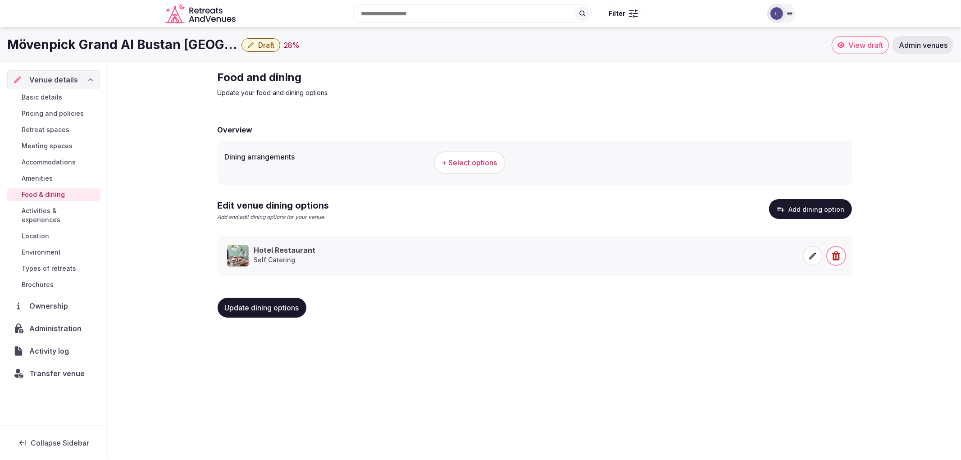
click at [271, 311] on span "Update dining options" at bounding box center [262, 307] width 74 height 9
click at [55, 146] on span "Meeting spaces" at bounding box center [47, 145] width 51 height 9
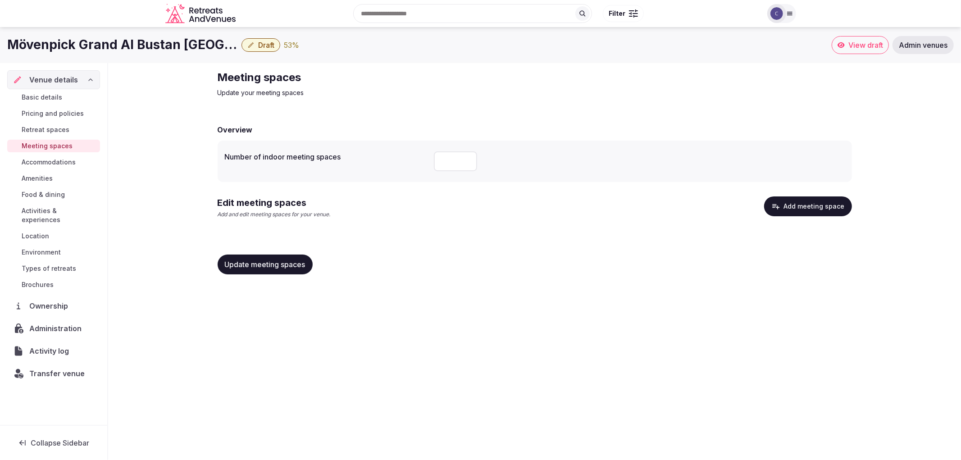
click at [771, 200] on button "Add meeting space" at bounding box center [808, 206] width 88 height 20
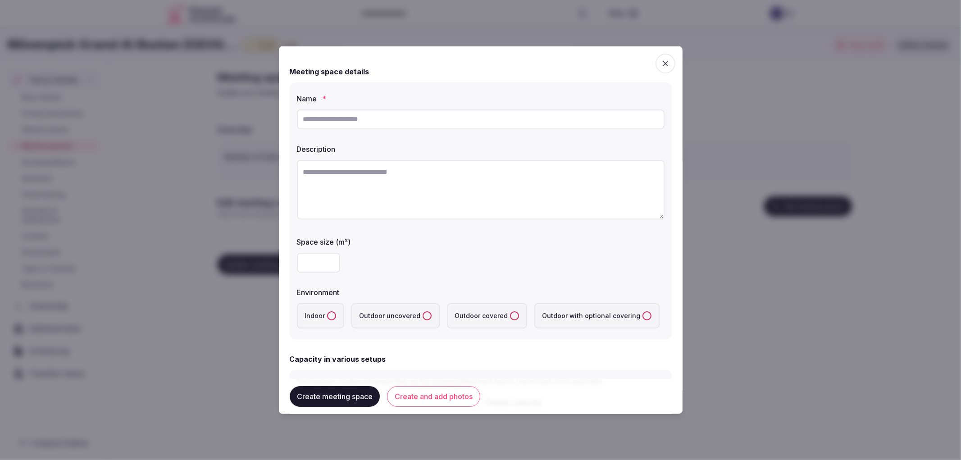
click at [441, 129] on div at bounding box center [481, 118] width 368 height 27
click at [443, 116] on input "text" at bounding box center [481, 119] width 368 height 20
paste input "**********"
type input "**********"
click at [298, 257] on input "number" at bounding box center [318, 262] width 43 height 20
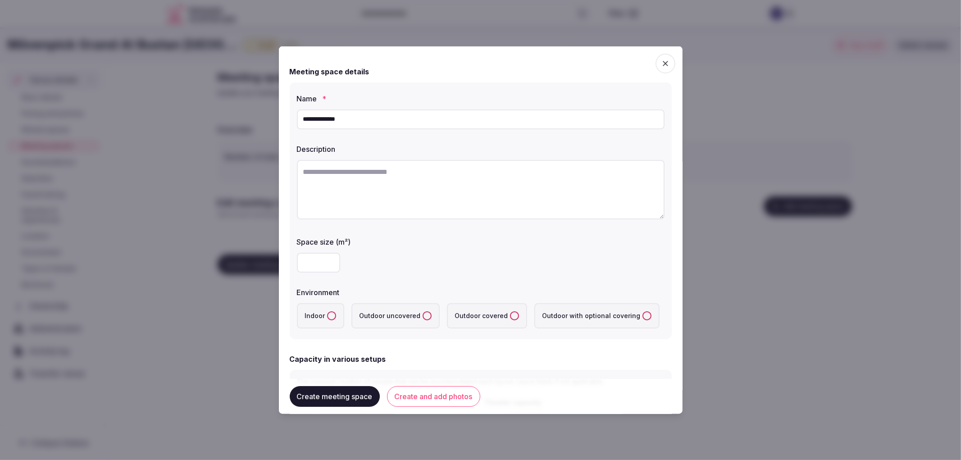
type input "***"
click at [328, 318] on label "Indoor" at bounding box center [320, 315] width 47 height 25
click at [328, 318] on button "Indoor" at bounding box center [331, 315] width 9 height 9
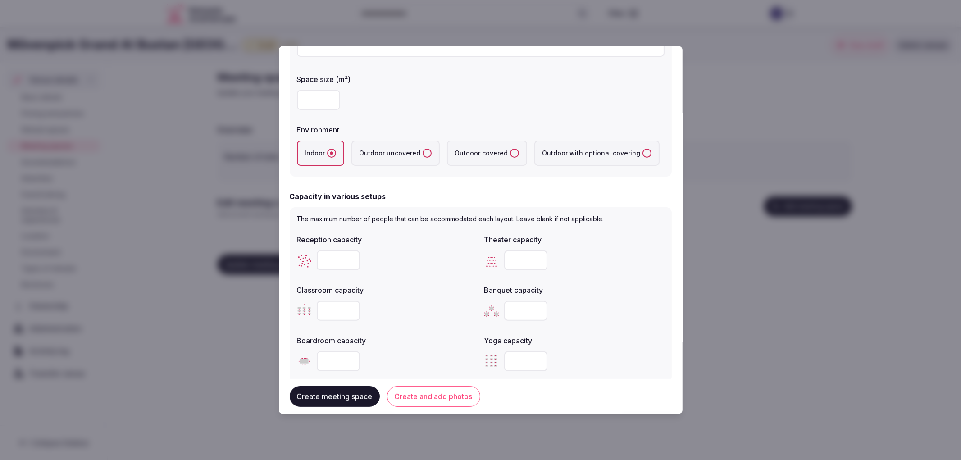
scroll to position [200, 0]
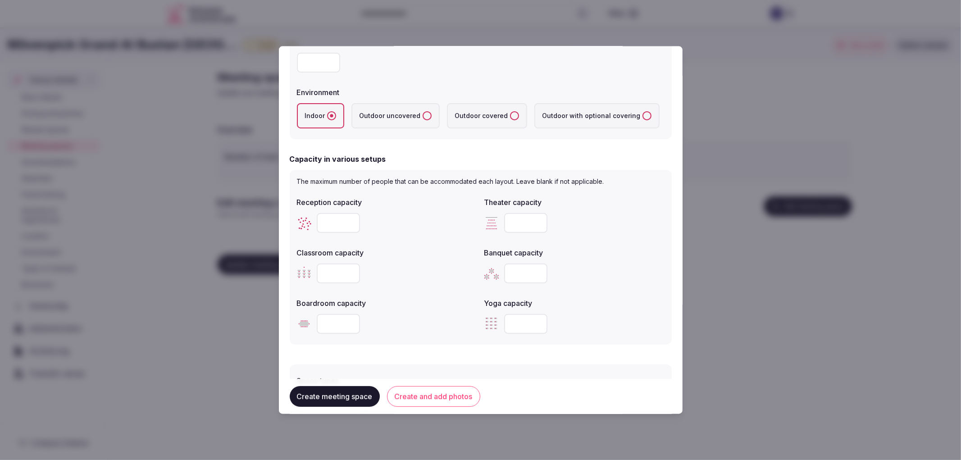
click at [332, 218] on input "number" at bounding box center [338, 223] width 43 height 20
type input "***"
click at [514, 273] on input "number" at bounding box center [525, 273] width 43 height 20
type input "***"
click at [329, 277] on input "number" at bounding box center [338, 273] width 43 height 20
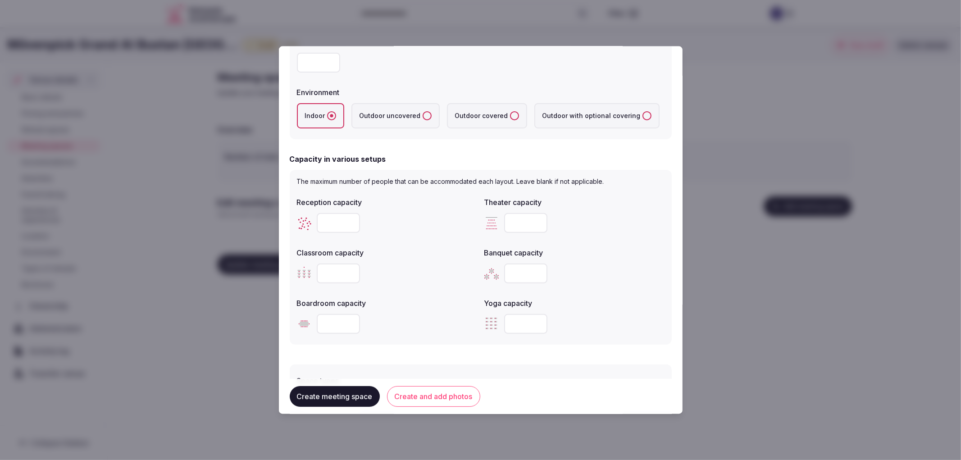
type input "***"
click at [508, 223] on input "number" at bounding box center [525, 223] width 43 height 20
type input "***"
click at [343, 314] on input "number" at bounding box center [338, 324] width 43 height 20
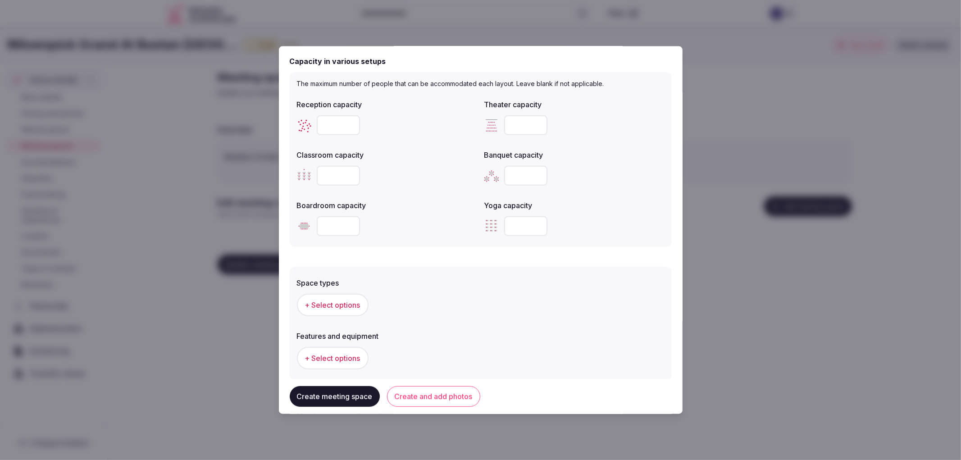
scroll to position [300, 0]
type input "**"
click at [356, 299] on span "+ Select options" at bounding box center [332, 302] width 55 height 10
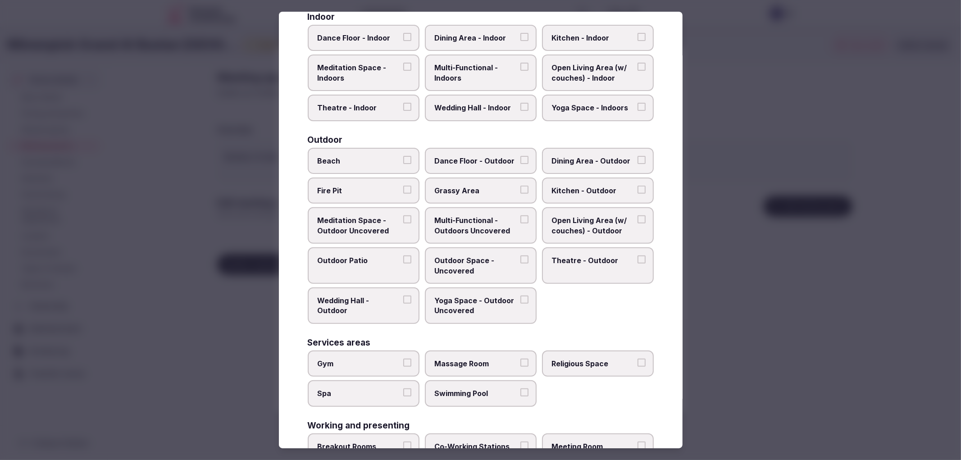
scroll to position [236, 0]
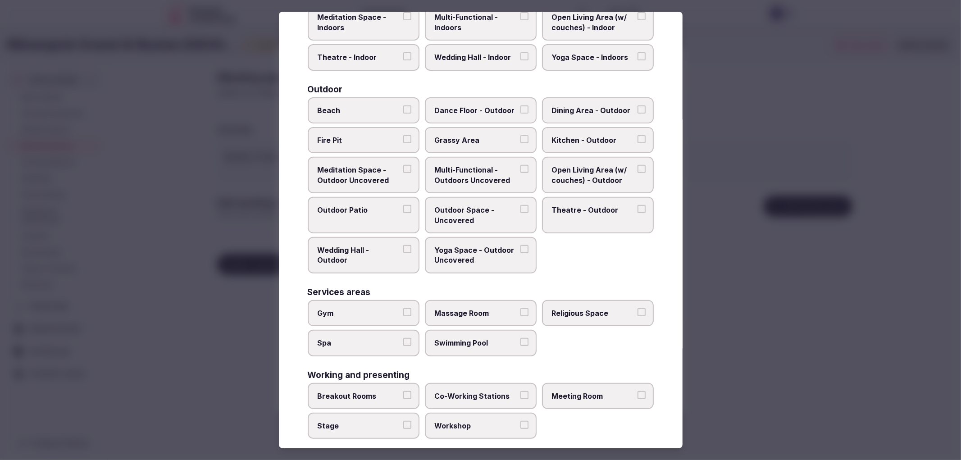
click at [567, 391] on span "Meeting Room" at bounding box center [593, 396] width 83 height 10
click at [637, 391] on button "Meeting Room" at bounding box center [641, 395] width 8 height 8
click at [379, 421] on span "Stage" at bounding box center [359, 426] width 83 height 10
click at [403, 421] on button "Stage" at bounding box center [407, 425] width 8 height 8
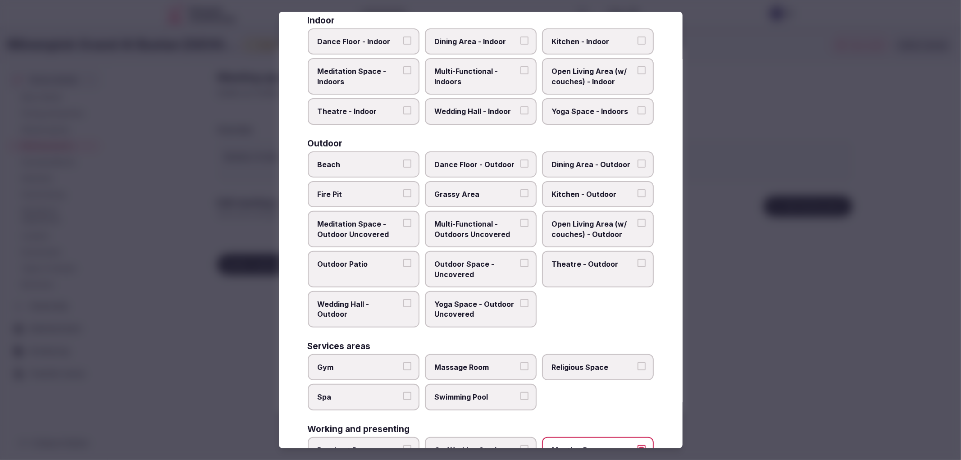
scroll to position [0, 0]
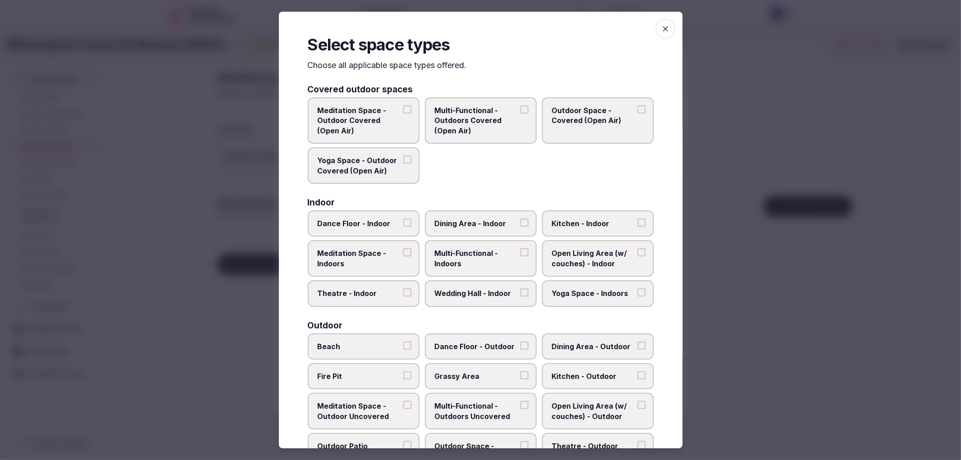
click at [509, 259] on span "Multi-Functional - Indoors" at bounding box center [476, 258] width 83 height 20
click at [520, 256] on button "Multi-Functional - Indoors" at bounding box center [524, 252] width 8 height 8
click at [515, 297] on label "Wedding Hall - Indoor" at bounding box center [481, 293] width 112 height 26
click at [520, 296] on button "Wedding Hall - Indoor" at bounding box center [524, 292] width 8 height 8
click at [223, 261] on div at bounding box center [480, 230] width 961 height 460
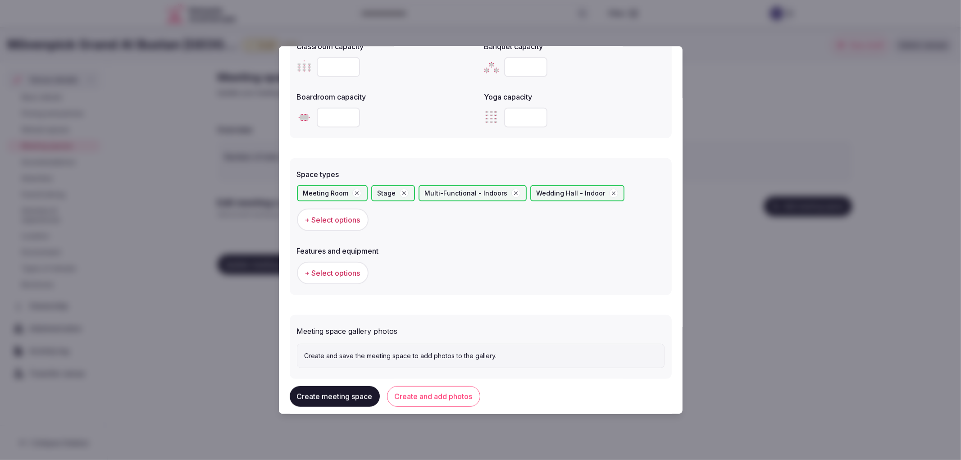
scroll to position [420, 0]
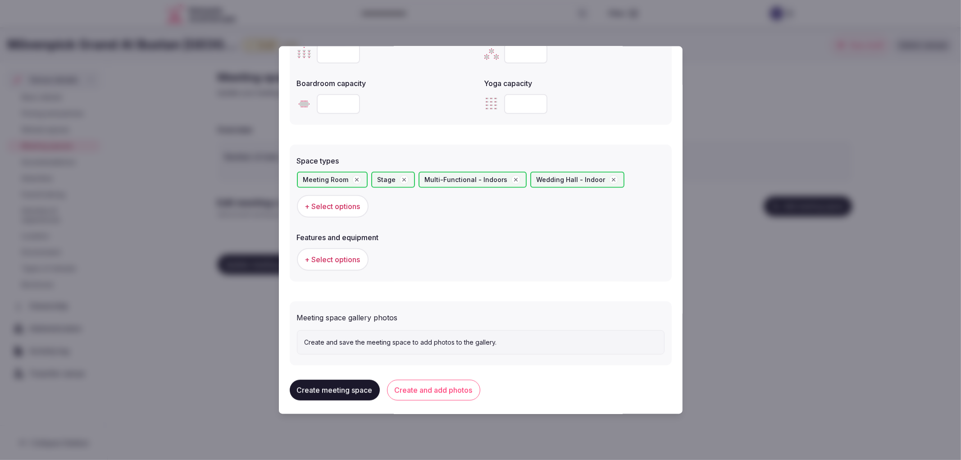
click at [347, 254] on span "+ Select options" at bounding box center [332, 259] width 55 height 10
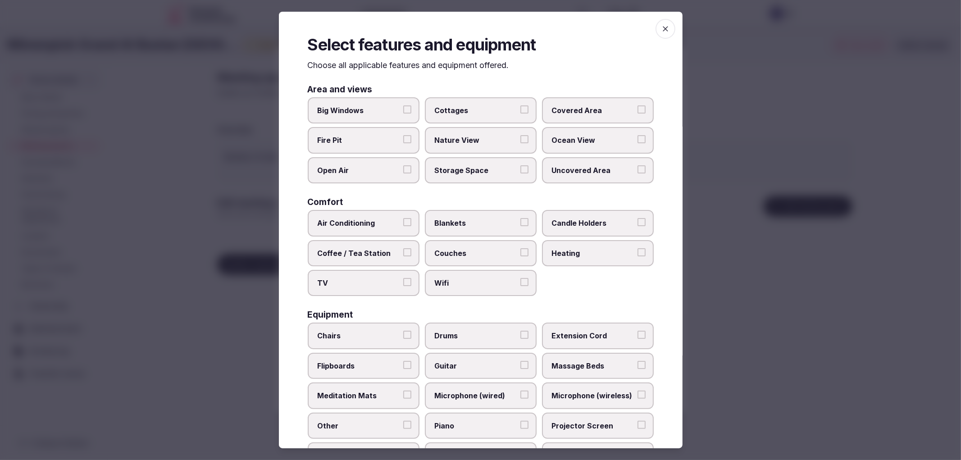
click at [384, 214] on label "Air Conditioning" at bounding box center [364, 223] width 112 height 26
click at [403, 218] on button "Air Conditioning" at bounding box center [407, 222] width 8 height 8
click at [395, 278] on span "TV" at bounding box center [359, 283] width 83 height 10
click at [403, 278] on button "TV" at bounding box center [407, 282] width 8 height 8
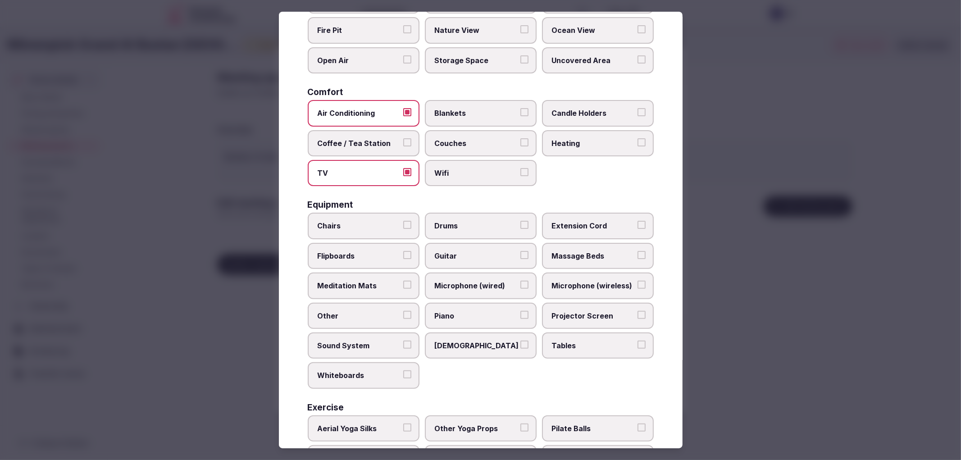
scroll to position [172, 0]
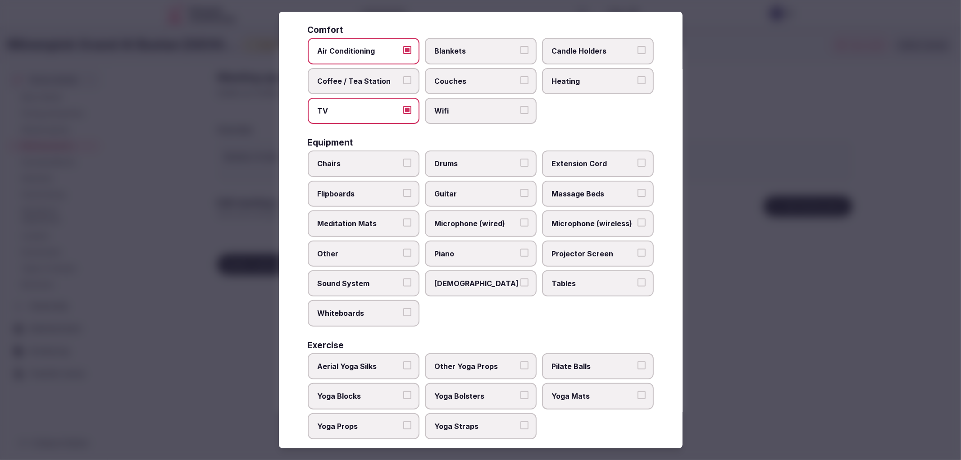
click at [370, 161] on span "Chairs" at bounding box center [359, 164] width 83 height 10
click at [403, 161] on button "Chairs" at bounding box center [407, 163] width 8 height 8
click at [543, 273] on label "Tables" at bounding box center [598, 283] width 112 height 26
click at [637, 278] on button "Tables" at bounding box center [641, 282] width 8 height 8
click at [749, 324] on div at bounding box center [480, 230] width 961 height 460
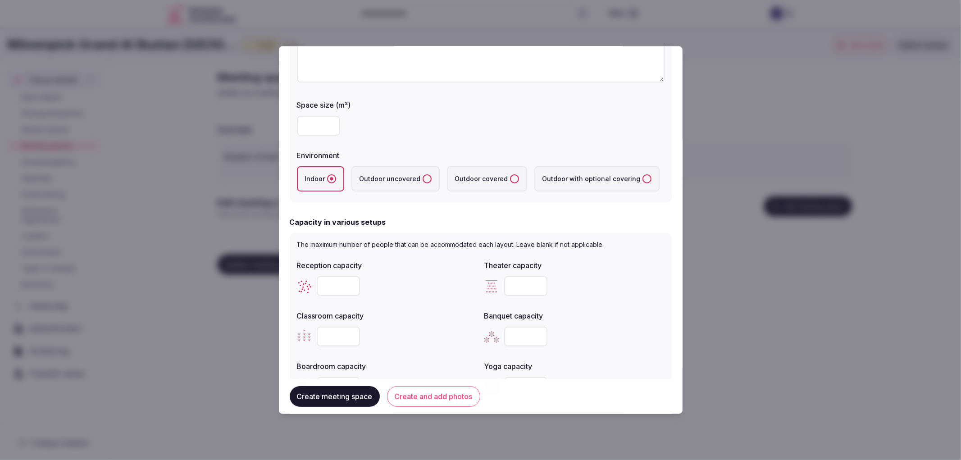
scroll to position [250, 0]
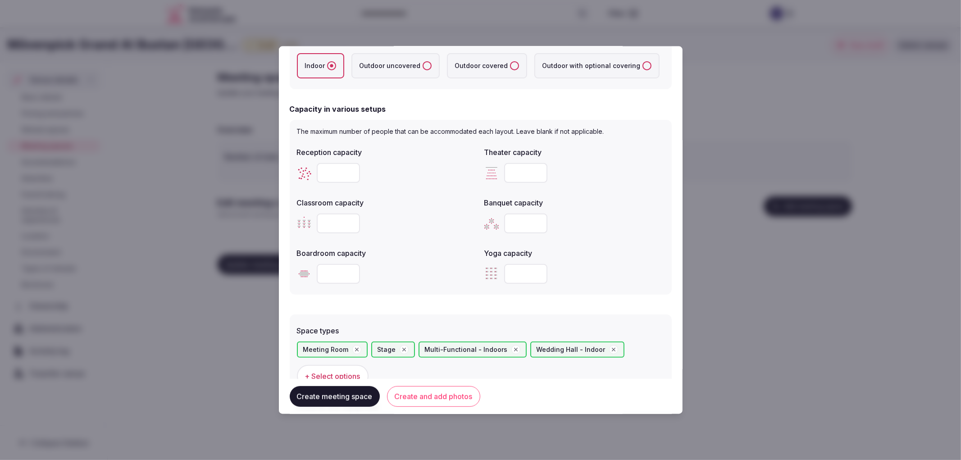
click at [356, 393] on button "Create meeting space" at bounding box center [335, 396] width 90 height 21
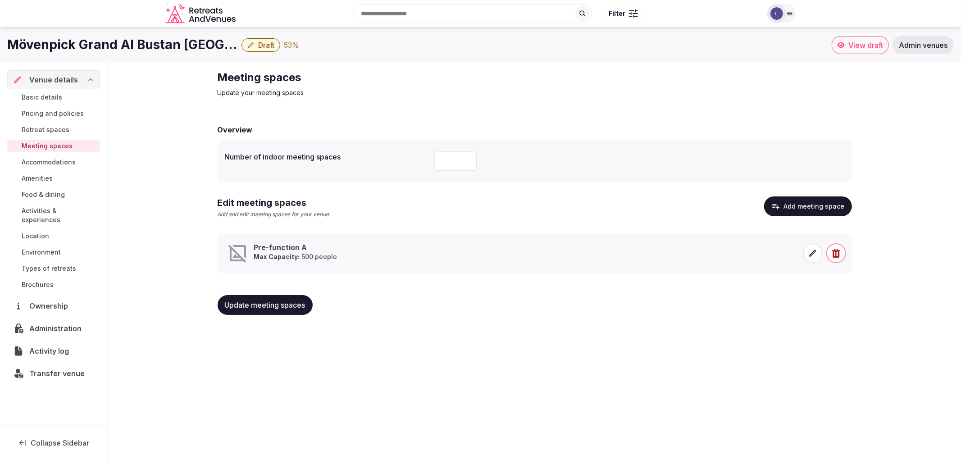
click at [284, 312] on button "Update meeting spaces" at bounding box center [265, 305] width 95 height 20
click at [75, 210] on span "Activities & experiences" at bounding box center [59, 215] width 75 height 18
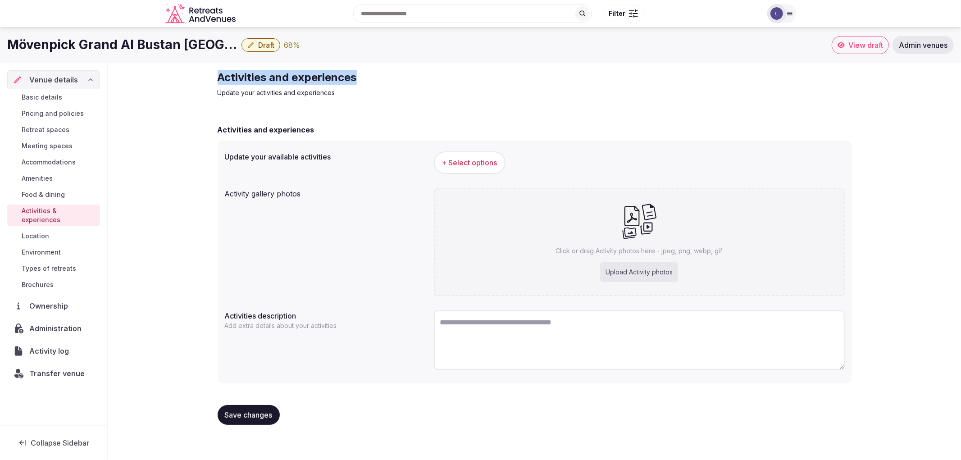
drag, startPoint x: 216, startPoint y: 80, endPoint x: 437, endPoint y: 74, distance: 220.8
click at [437, 74] on div "Activities and experiences Update your activities and experiences Activities an…" at bounding box center [534, 251] width 649 height 376
copy h2 "Activities and experiences"
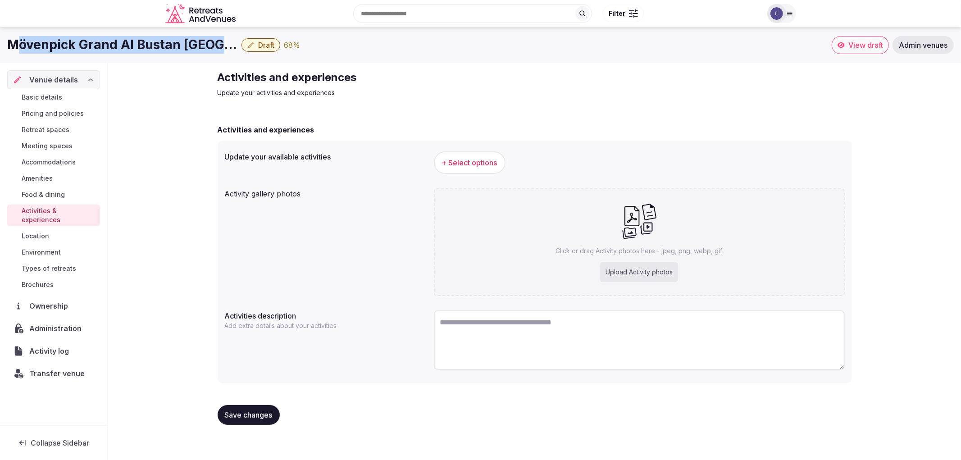
drag, startPoint x: 14, startPoint y: 32, endPoint x: 215, endPoint y: 44, distance: 202.1
click at [215, 44] on div "Mövenpick Grand Al Bustan Dubai Draft 68 % View draft Admin venues" at bounding box center [480, 45] width 961 height 36
copy h1 "övenpick Grand Al Bustan Dubai"
click at [469, 155] on button "+ Select options" at bounding box center [470, 162] width 72 height 23
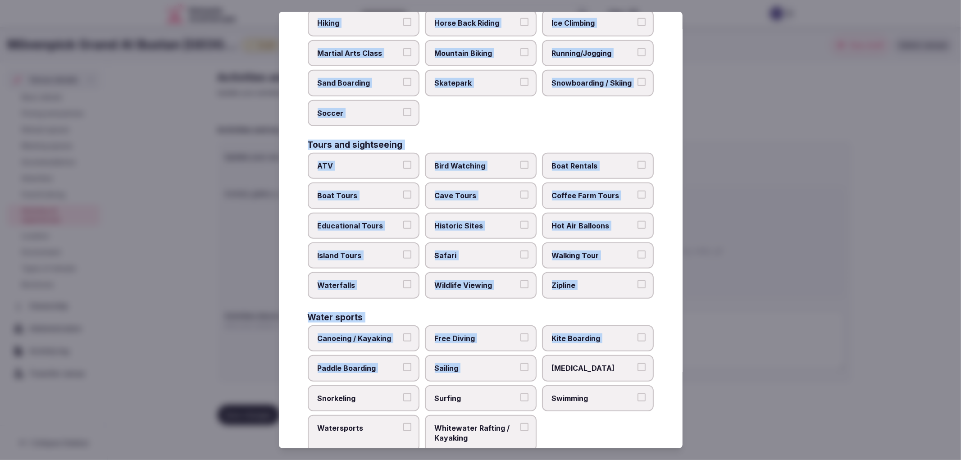
scroll to position [559, 0]
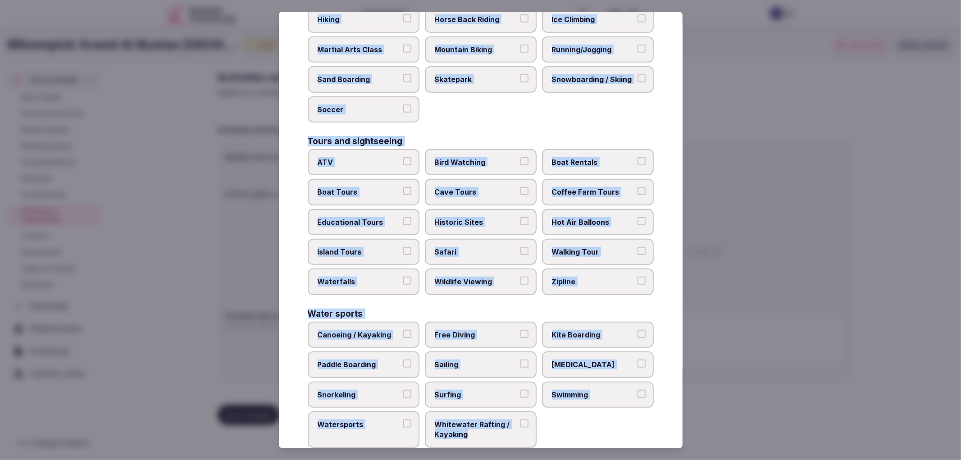
drag, startPoint x: 306, startPoint y: 86, endPoint x: 504, endPoint y: 423, distance: 390.1
click at [504, 423] on div "Select your activities Choose all applicable activities offered. Culture Dancin…" at bounding box center [481, 230] width 404 height 437
copy div "Culture Dancing Food and Culinary Classes Hip Hop Language Class Local Cultural…"
click at [298, 326] on div "Select your activities Choose all applicable activities offered. Culture Dancin…" at bounding box center [481, 230] width 404 height 437
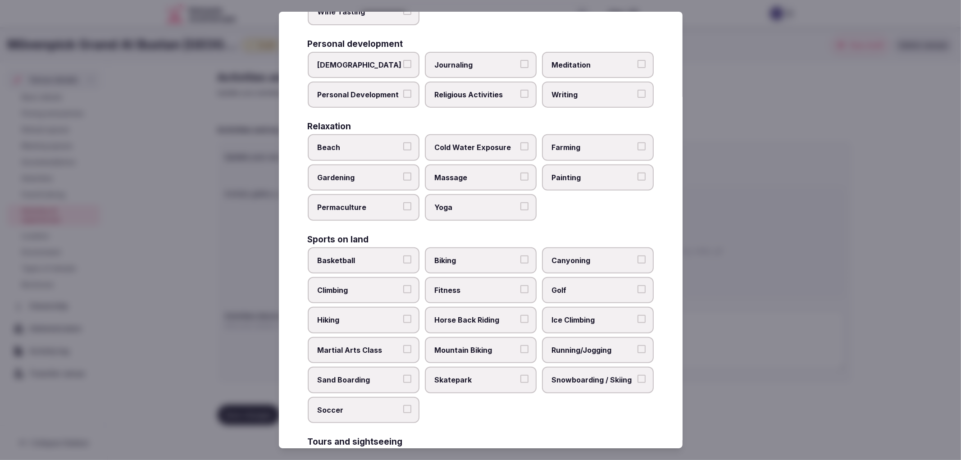
scroll to position [0, 0]
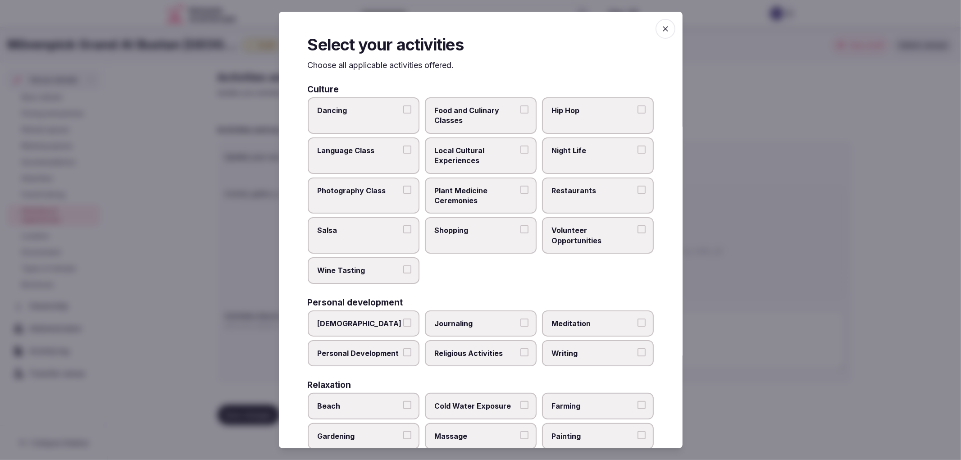
click at [494, 161] on span "Local Cultural Experiences" at bounding box center [476, 155] width 83 height 20
click at [520, 154] on button "Local Cultural Experiences" at bounding box center [524, 149] width 8 height 8
click at [562, 159] on label "Night Life" at bounding box center [598, 155] width 112 height 36
click at [637, 154] on button "Night Life" at bounding box center [641, 149] width 8 height 8
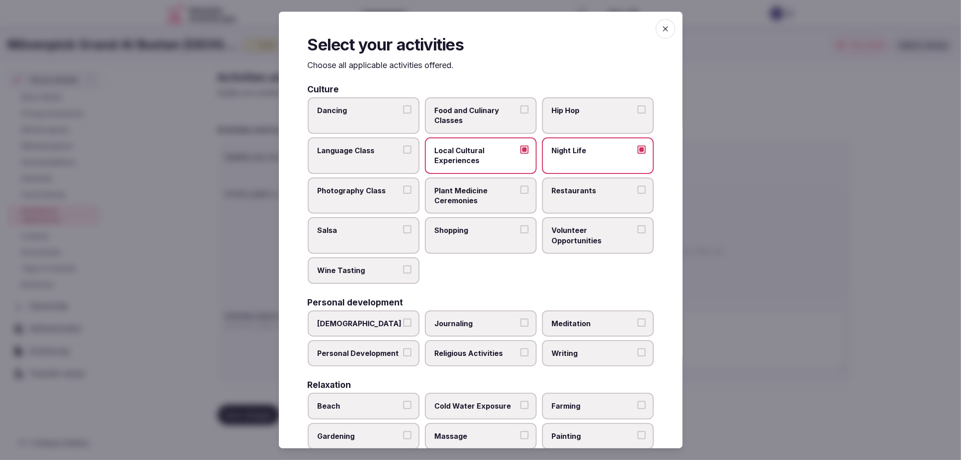
click at [571, 188] on span "Restaurants" at bounding box center [593, 191] width 83 height 10
click at [637, 188] on button "Restaurants" at bounding box center [641, 190] width 8 height 8
click at [465, 235] on label "Shopping" at bounding box center [481, 235] width 112 height 36
click at [520, 233] on button "Shopping" at bounding box center [524, 229] width 8 height 8
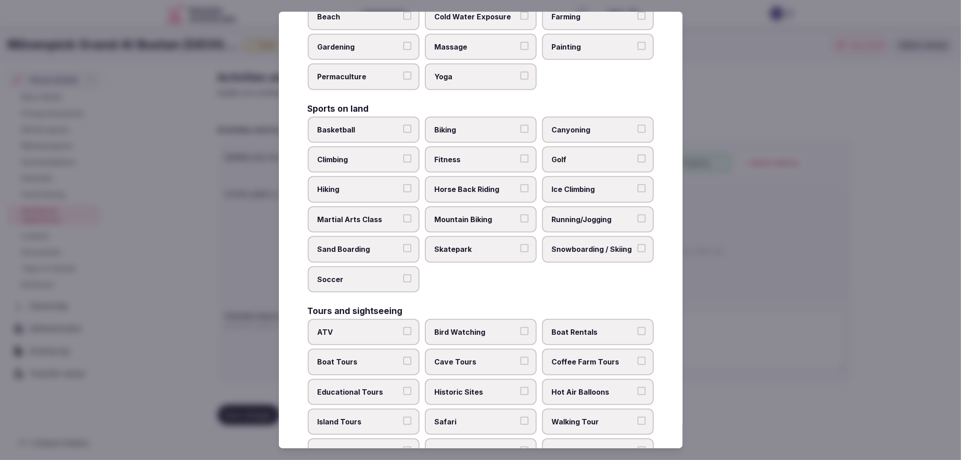
scroll to position [359, 0]
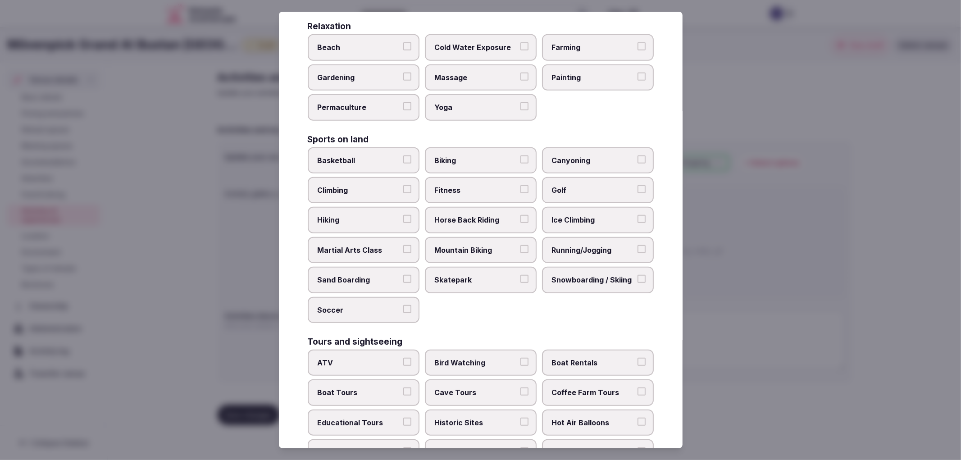
click at [459, 185] on span "Fitness" at bounding box center [476, 190] width 83 height 10
click at [520, 185] on button "Fitness" at bounding box center [524, 189] width 8 height 8
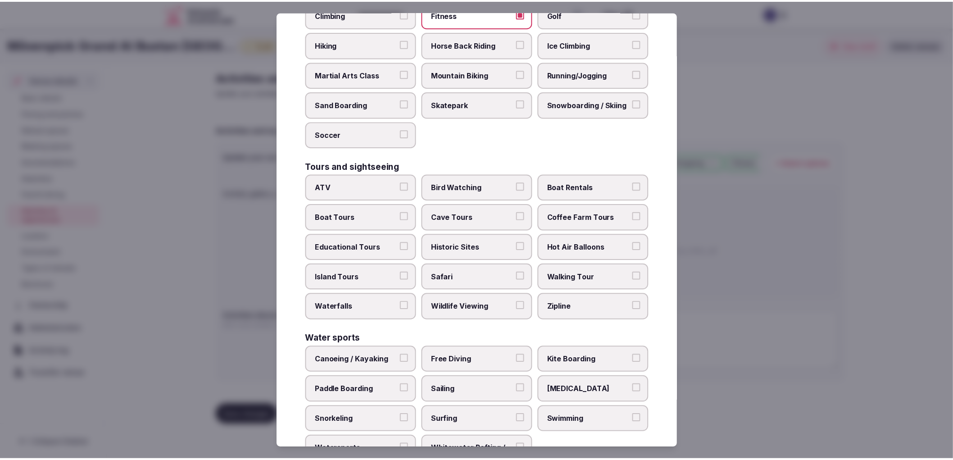
scroll to position [559, 0]
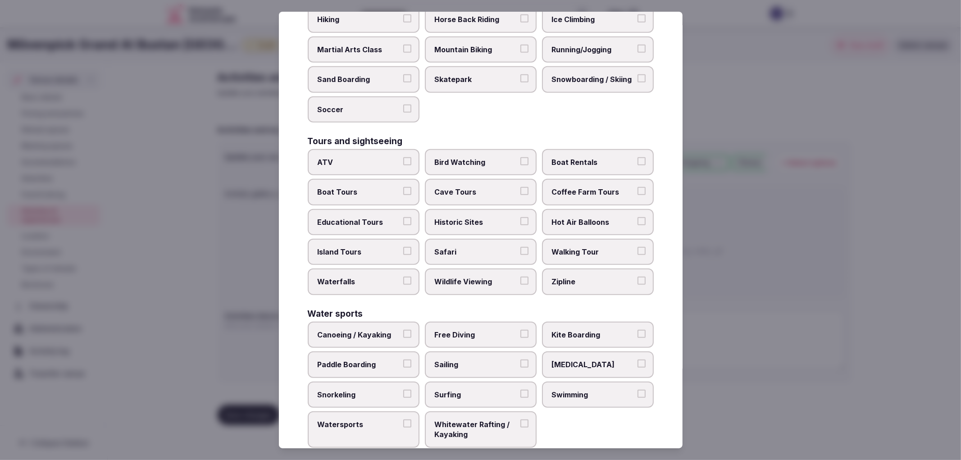
click at [496, 217] on span "Historic Sites" at bounding box center [476, 222] width 83 height 10
click at [520, 217] on button "Historic Sites" at bounding box center [524, 221] width 8 height 8
click at [597, 382] on label "Swimming" at bounding box center [598, 395] width 112 height 26
click at [637, 390] on button "Swimming" at bounding box center [641, 394] width 8 height 8
click at [856, 289] on div at bounding box center [480, 230] width 961 height 460
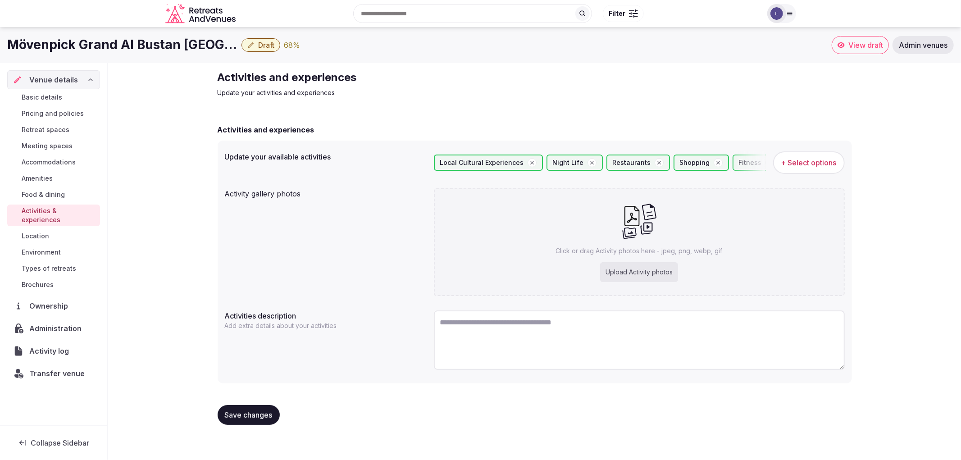
click at [645, 271] on div "Upload Activity photos" at bounding box center [639, 272] width 78 height 20
type input "**********"
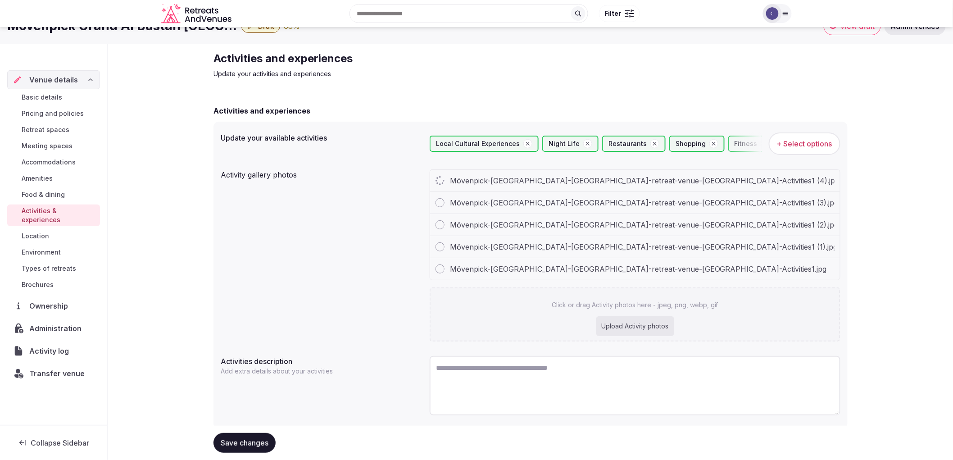
scroll to position [42, 0]
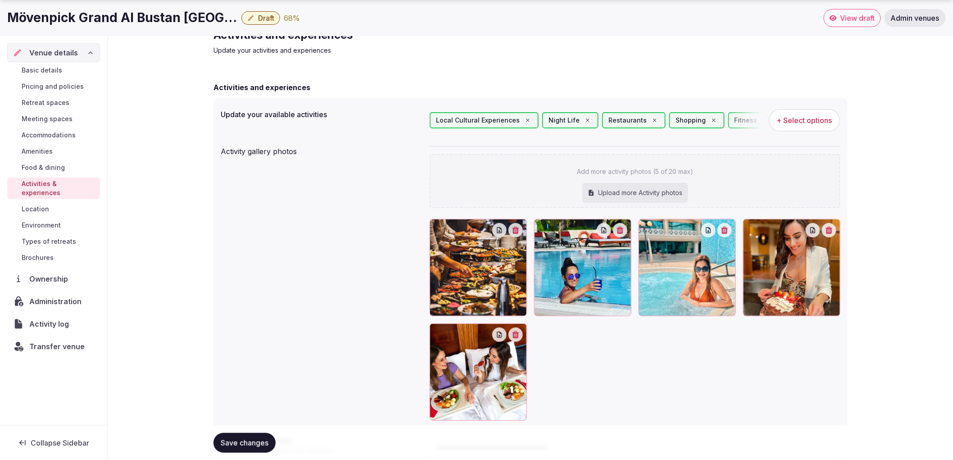
click at [263, 433] on button "Save changes" at bounding box center [245, 443] width 62 height 20
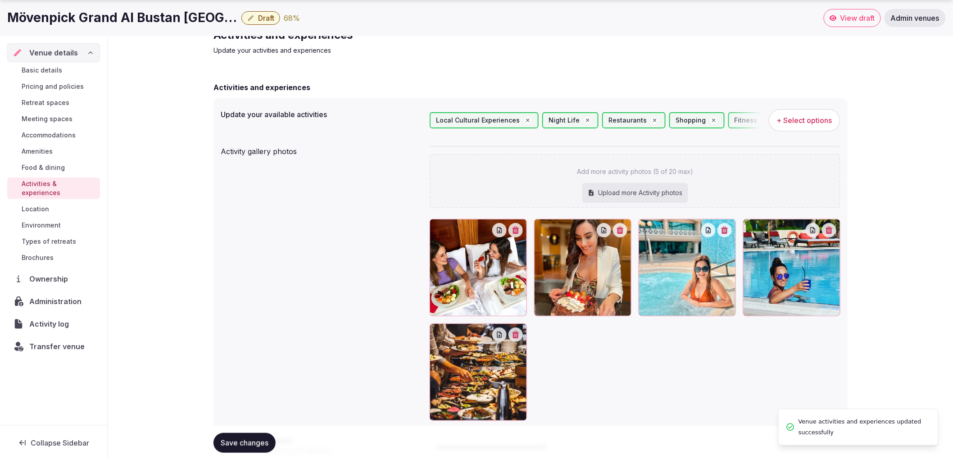
click at [245, 451] on button "Save changes" at bounding box center [245, 443] width 62 height 20
click at [43, 154] on span "Amenities" at bounding box center [37, 151] width 31 height 9
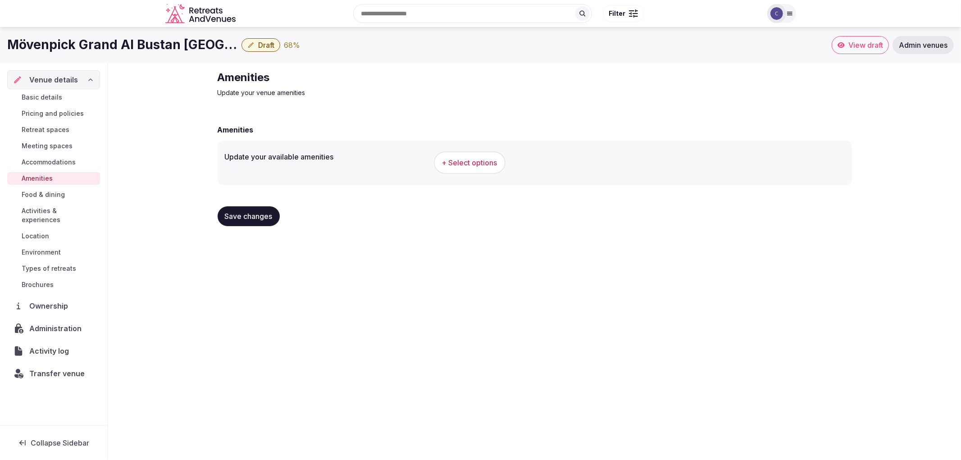
click at [56, 264] on span "Types of retreats" at bounding box center [49, 268] width 55 height 9
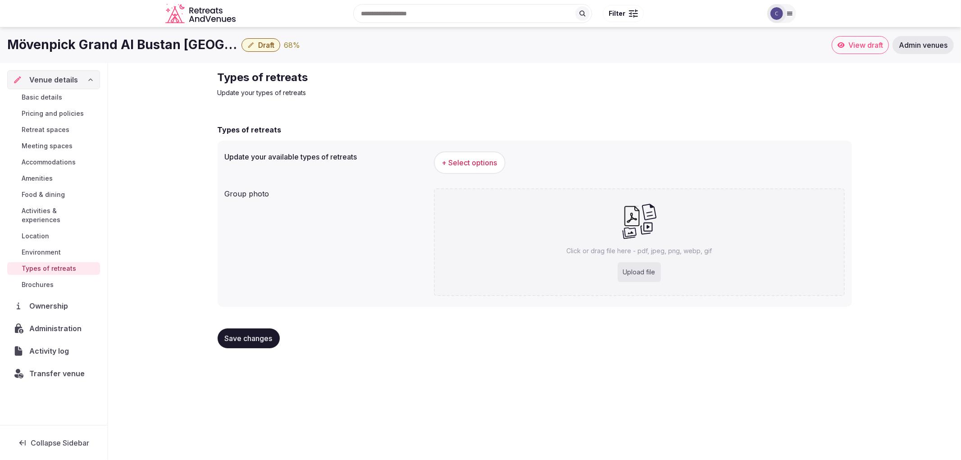
click at [59, 212] on span "Activities & experiences" at bounding box center [59, 215] width 75 height 18
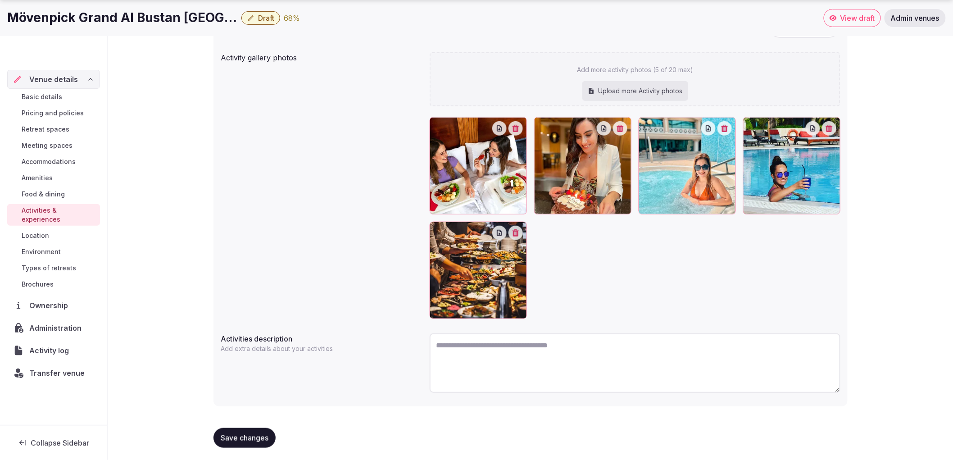
scroll to position [136, 0]
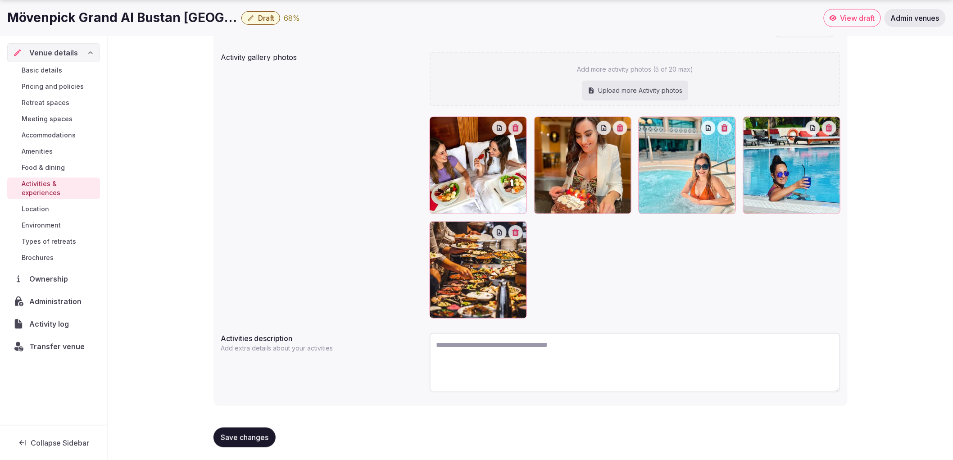
click at [260, 438] on span "Save changes" at bounding box center [245, 437] width 48 height 9
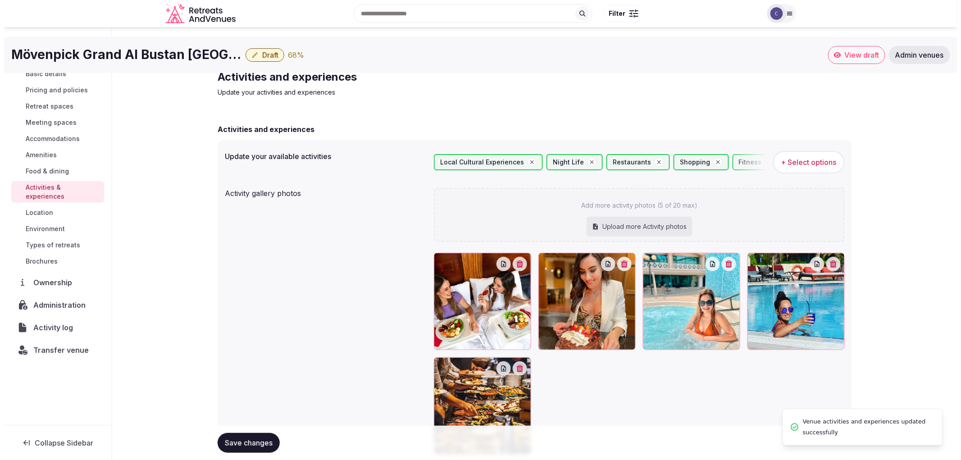
scroll to position [0, 0]
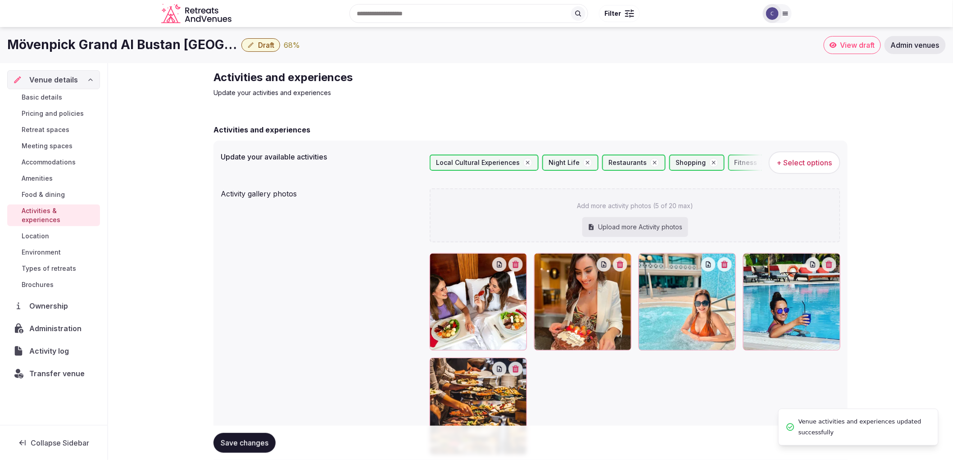
click at [61, 248] on span "Environment" at bounding box center [41, 252] width 39 height 9
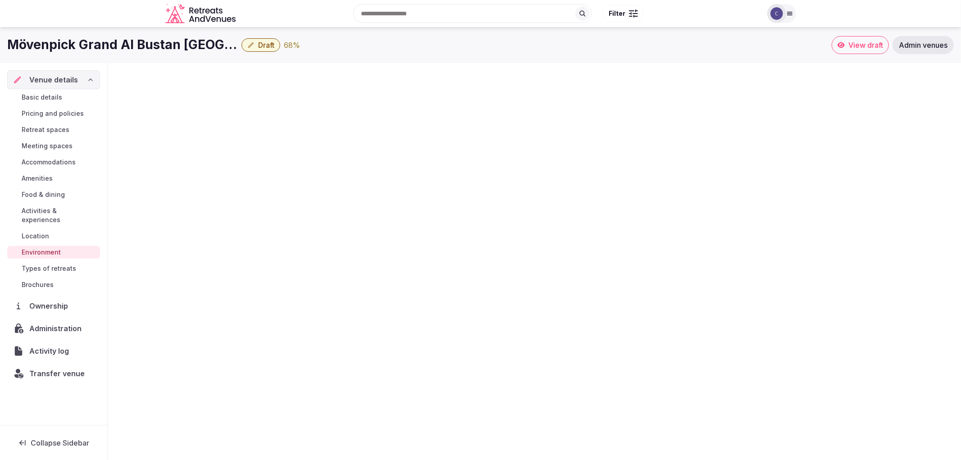
click at [64, 264] on span "Types of retreats" at bounding box center [49, 268] width 55 height 9
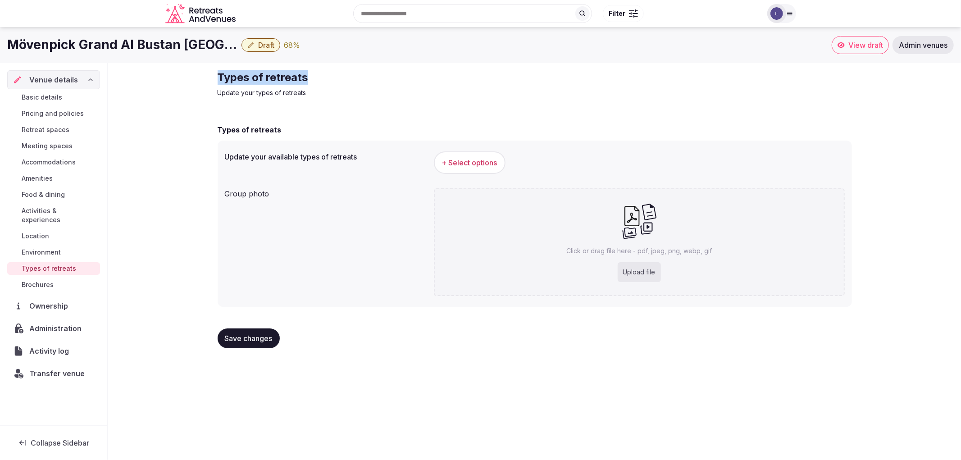
drag, startPoint x: 215, startPoint y: 77, endPoint x: 371, endPoint y: 82, distance: 155.9
click at [371, 82] on div "Types of retreats Update your types of retreats Types of retreats Update your a…" at bounding box center [534, 213] width 649 height 300
copy h2 "Types of retreats"
click at [477, 164] on span "+ Select options" at bounding box center [469, 163] width 55 height 10
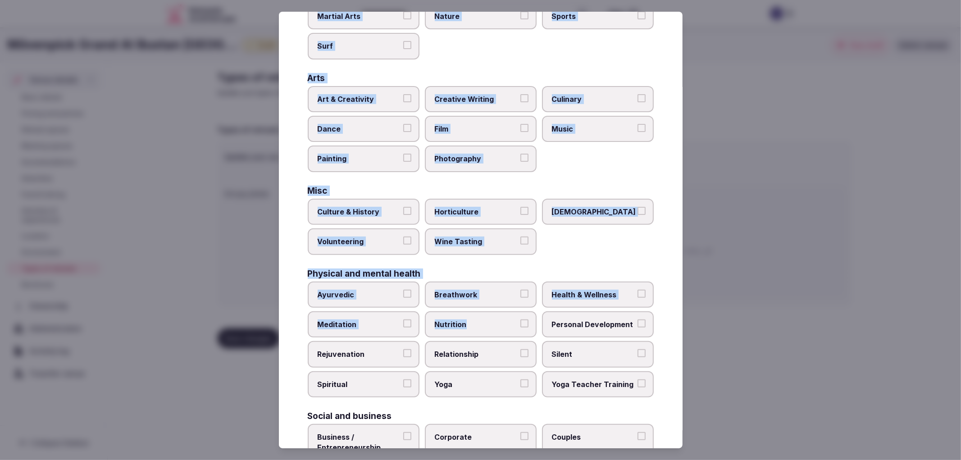
scroll to position [234, 0]
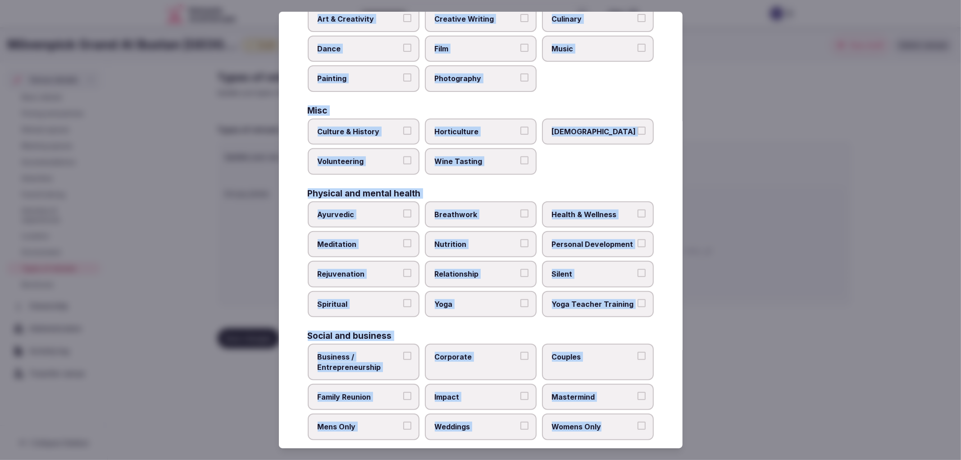
copy div "Active Adventure Cold Water Exposure Cycling Golf Hunting & Fishing Kiteboardin…"
drag, startPoint x: 307, startPoint y: 86, endPoint x: 608, endPoint y: 407, distance: 440.4
click at [608, 407] on div "Active Adventure Cold Water Exposure Cycling Golf Hunting & Fishing Kiteboardin…" at bounding box center [481, 145] width 346 height 589
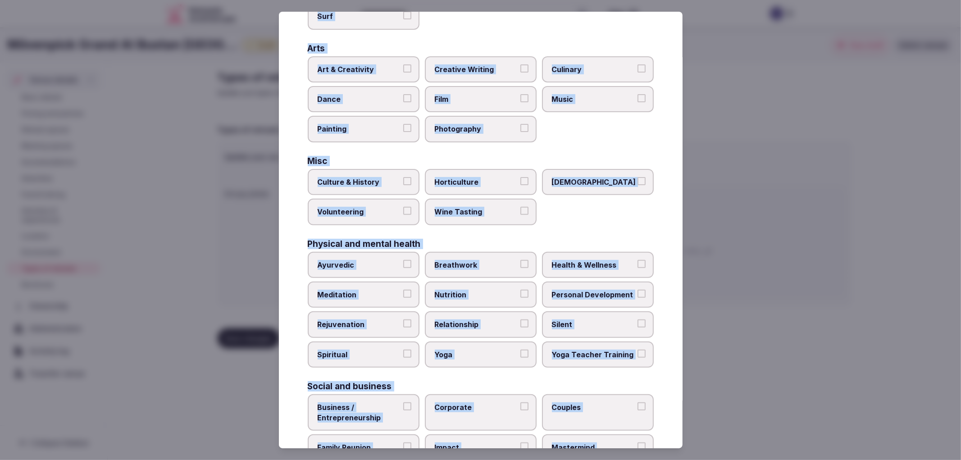
click at [600, 219] on div "Active Adventure Cold Water Exposure Cycling Golf Hunting & Fishing Kiteboardin…" at bounding box center [481, 195] width 346 height 589
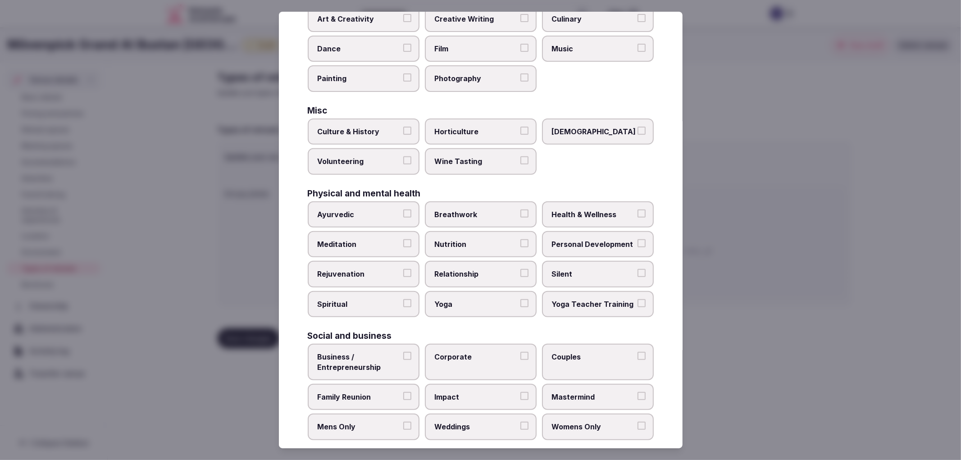
click at [459, 359] on label "Corporate" at bounding box center [481, 362] width 112 height 36
click at [520, 359] on button "Corporate" at bounding box center [524, 356] width 8 height 8
click at [384, 393] on label "Family Reunion" at bounding box center [364, 397] width 112 height 26
click at [403, 393] on button "Family Reunion" at bounding box center [407, 396] width 8 height 8
click at [501, 426] on label "Weddings" at bounding box center [481, 427] width 112 height 26
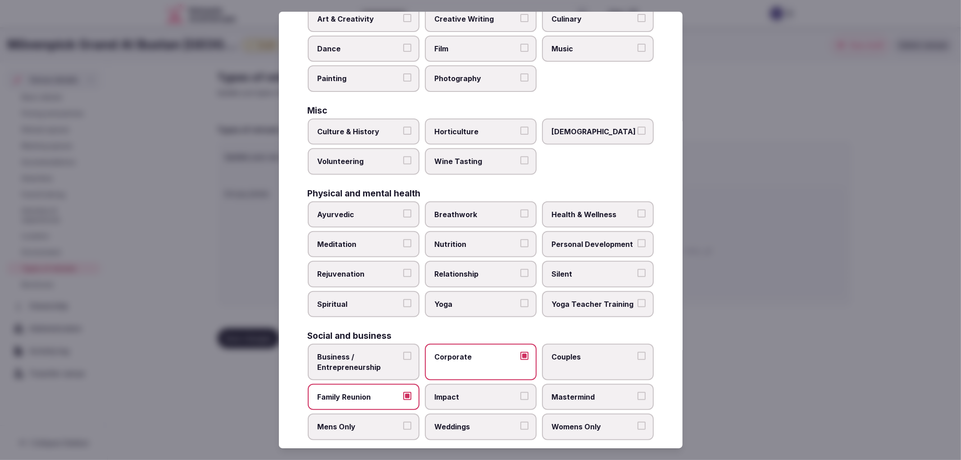
click at [520, 426] on button "Weddings" at bounding box center [524, 426] width 8 height 8
click at [867, 334] on div at bounding box center [480, 230] width 961 height 460
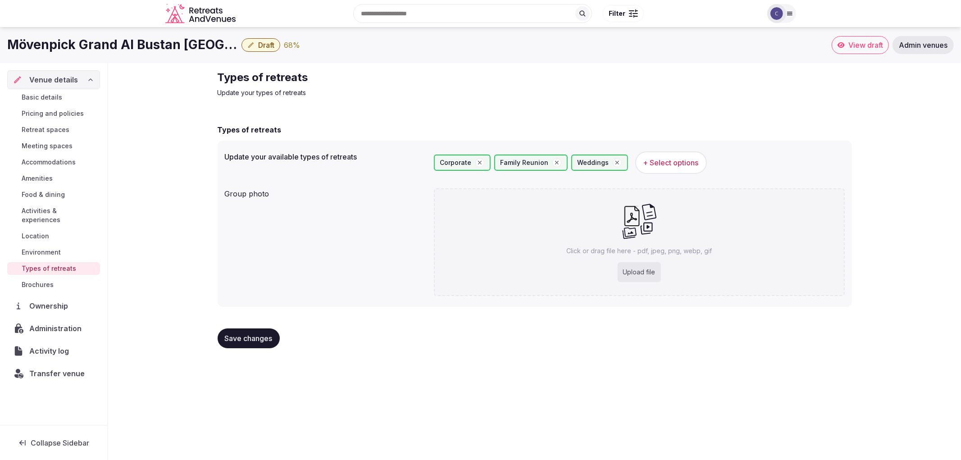
click at [259, 337] on span "Save changes" at bounding box center [249, 338] width 48 height 9
click at [50, 248] on span "Environment" at bounding box center [41, 252] width 39 height 9
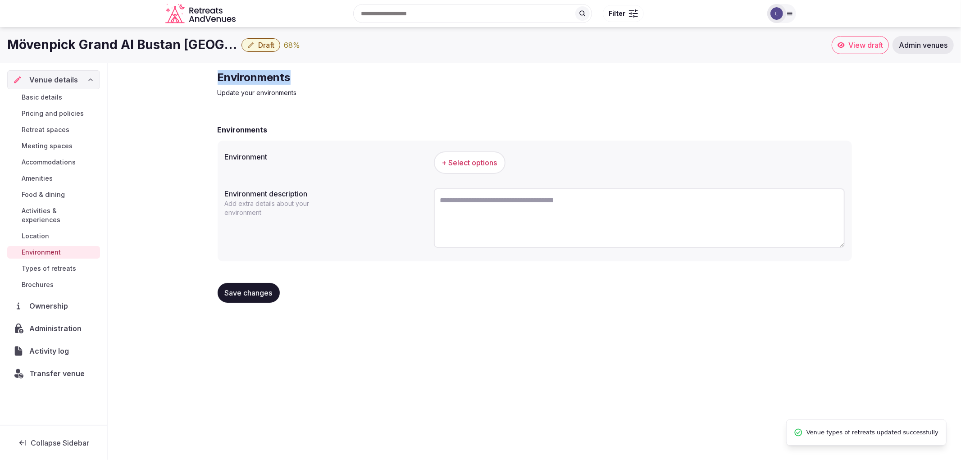
drag, startPoint x: 275, startPoint y: 70, endPoint x: 399, endPoint y: 64, distance: 124.0
click at [399, 64] on div "Environments Update your environments Environments Environment + Select options…" at bounding box center [534, 190] width 853 height 254
copy h2 "Environments"
click at [450, 168] on button "+ Select options" at bounding box center [470, 162] width 72 height 23
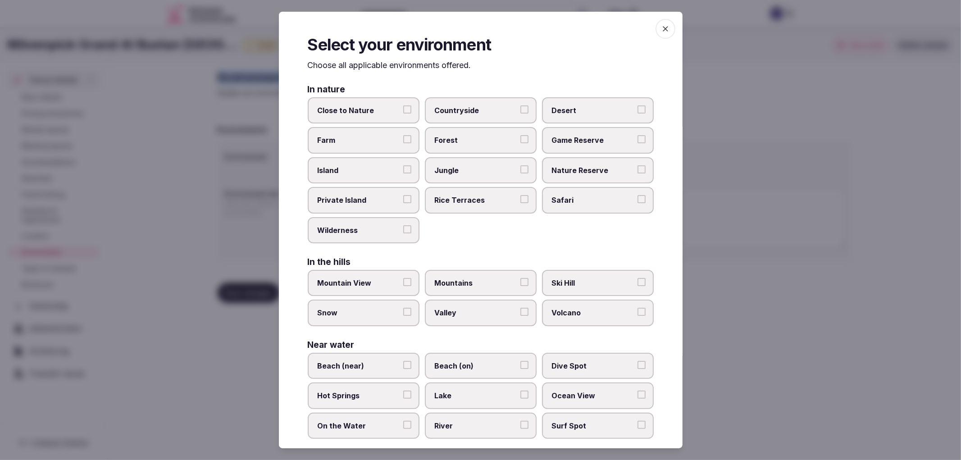
scroll to position [84, 0]
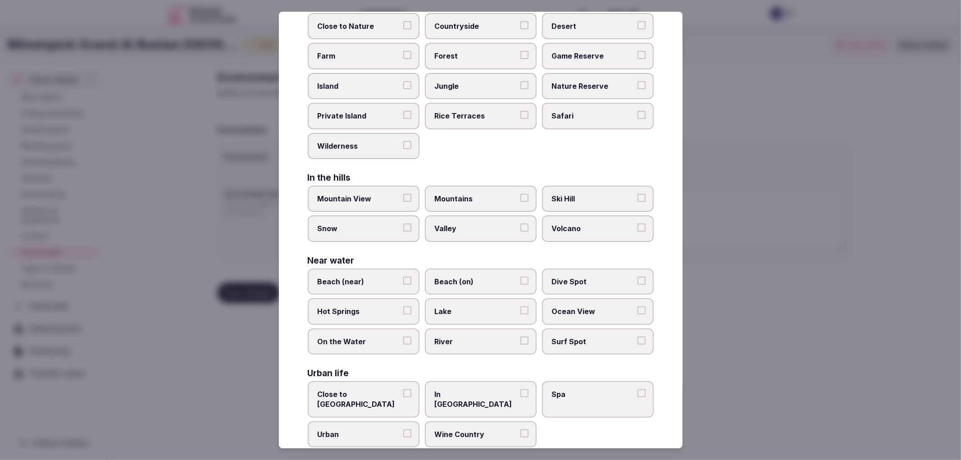
click at [483, 389] on span "In City Center" at bounding box center [476, 399] width 83 height 20
click at [520, 389] on button "In City Center" at bounding box center [524, 393] width 8 height 8
click at [389, 429] on span "Urban" at bounding box center [359, 434] width 83 height 10
click at [403, 429] on button "Urban" at bounding box center [407, 433] width 8 height 8
click at [803, 259] on div at bounding box center [480, 230] width 961 height 460
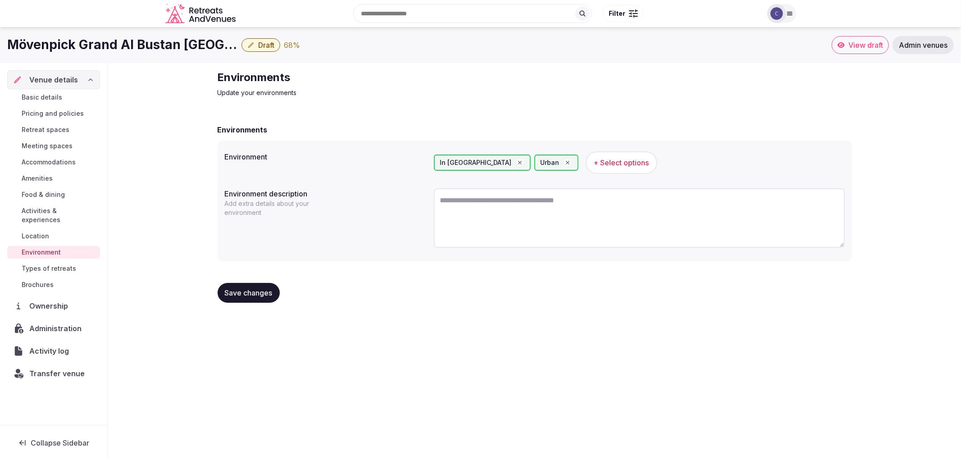
click at [503, 230] on textarea at bounding box center [639, 217] width 411 height 59
paste textarea "**********"
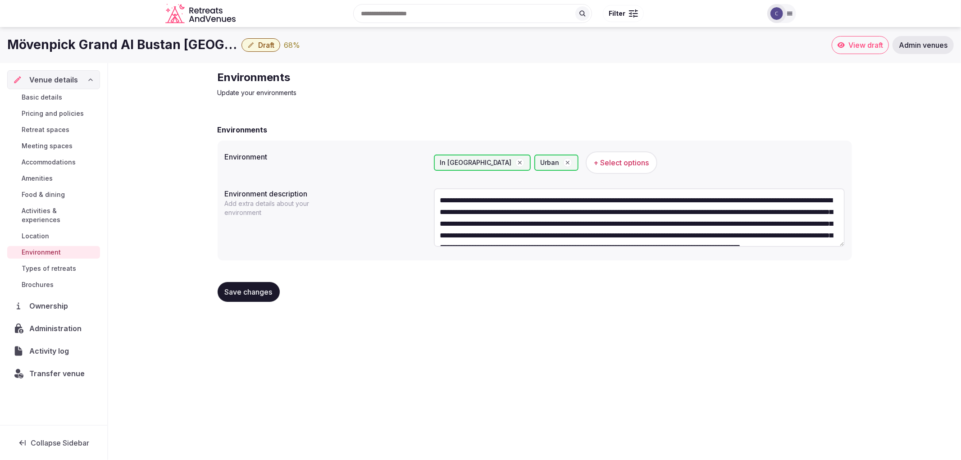
scroll to position [28, 0]
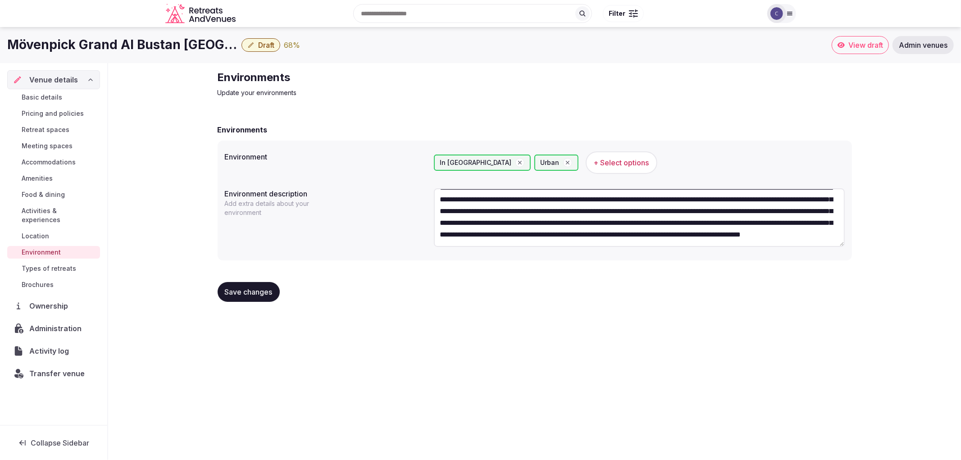
type textarea "**********"
click at [232, 290] on span "Save changes" at bounding box center [249, 291] width 48 height 9
click at [53, 230] on link "Location" at bounding box center [53, 236] width 93 height 13
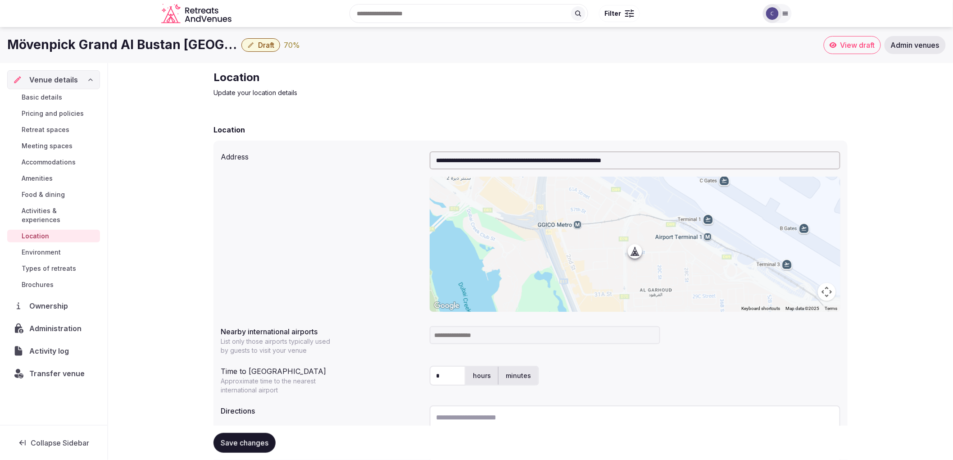
click at [68, 191] on link "Food & dining" at bounding box center [53, 194] width 93 height 13
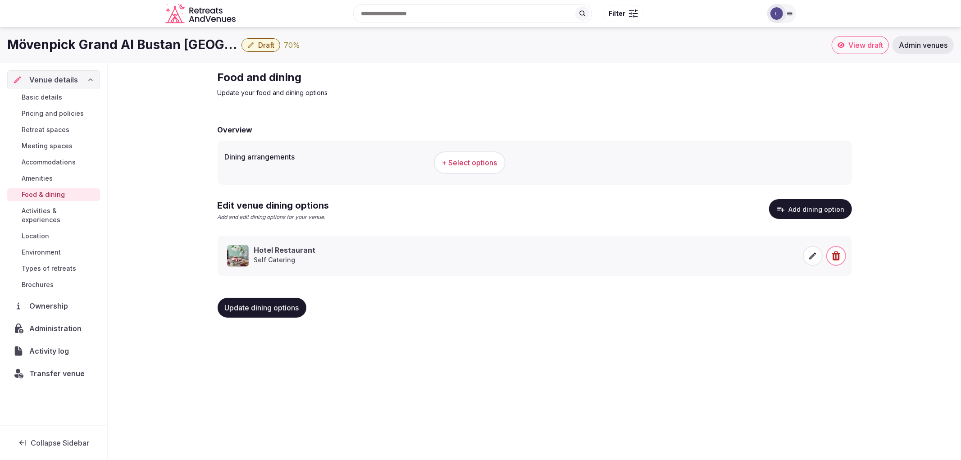
click at [72, 188] on link "Food & dining" at bounding box center [53, 194] width 93 height 13
click at [73, 183] on link "Amenities" at bounding box center [53, 178] width 93 height 13
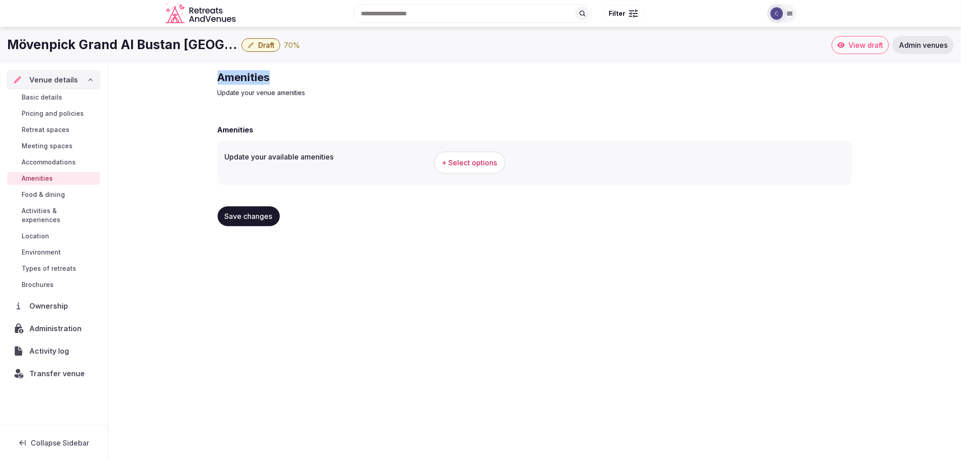
drag, startPoint x: 215, startPoint y: 78, endPoint x: 353, endPoint y: 77, distance: 137.8
click at [353, 77] on div "Amenities Update your venue amenities Amenities Update your available amenities…" at bounding box center [534, 151] width 649 height 177
click at [464, 165] on span "+ Select options" at bounding box center [469, 163] width 55 height 10
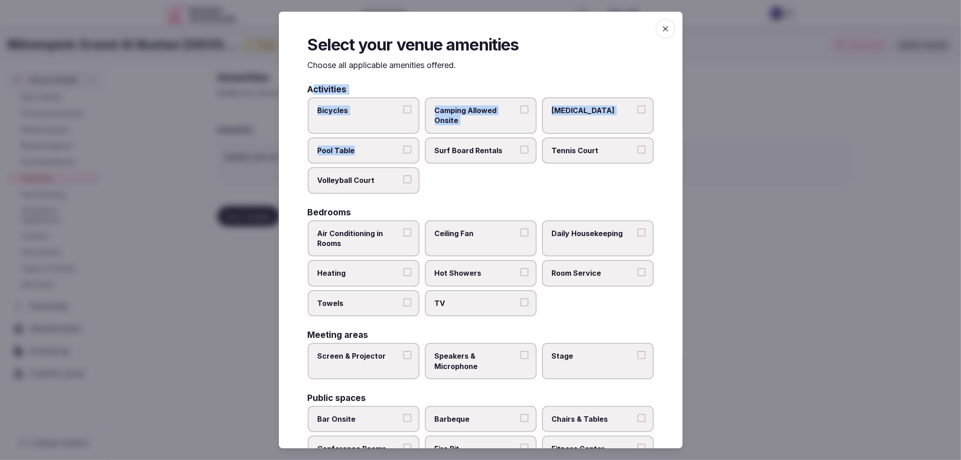
drag, startPoint x: 312, startPoint y: 88, endPoint x: 388, endPoint y: 143, distance: 93.5
click at [388, 146] on div "Activities Bicycles Camping Allowed Onsite Ice Bath Pool Table Surf Board Renta…" at bounding box center [481, 139] width 346 height 109
click at [352, 77] on div "Select your venue amenities Choose all applicable amenities offered. Activities…" at bounding box center [481, 230] width 404 height 437
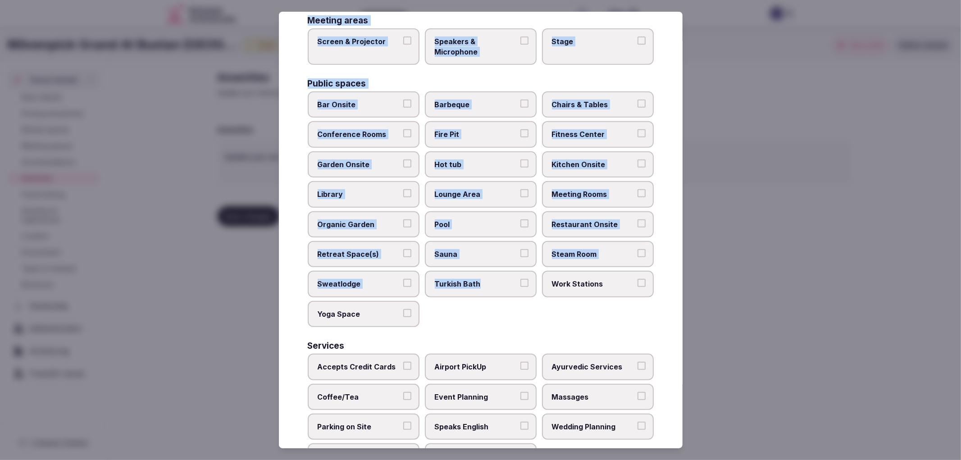
scroll to position [352, 0]
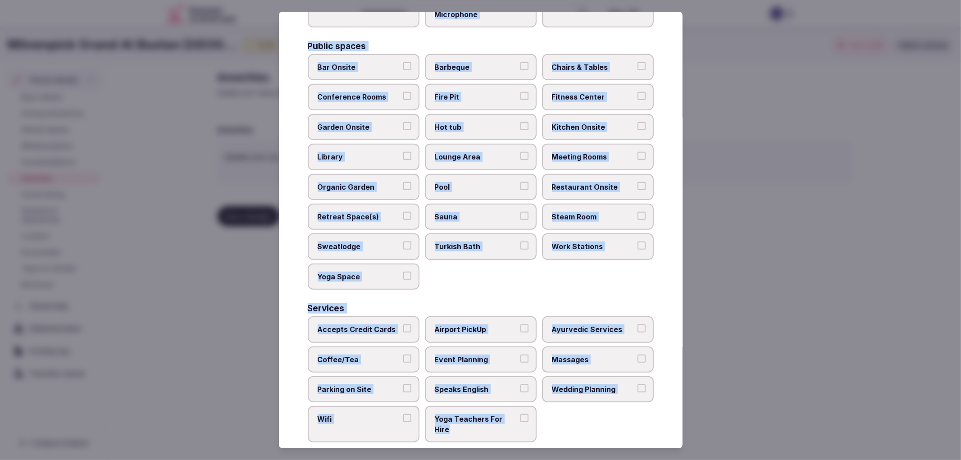
copy div "Activities Bicycles Camping Allowed Onsite Ice Bath Pool Table Surf Board Renta…"
drag, startPoint x: 305, startPoint y: 86, endPoint x: 505, endPoint y: 423, distance: 391.5
click at [506, 426] on div "Select your venue amenities Choose all applicable amenities offered. Activities…" at bounding box center [481, 230] width 404 height 437
